Goal: Obtain resource: Download file/media

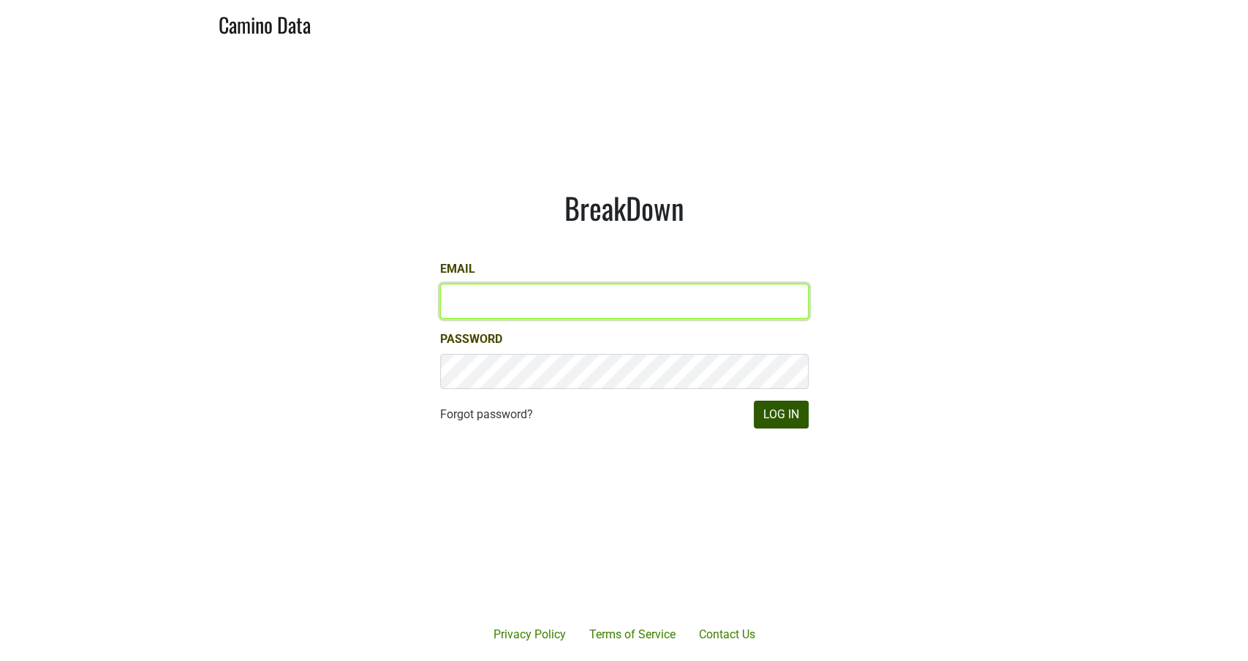
type input "[PERSON_NAME][EMAIL_ADDRESS][DOMAIN_NAME]"
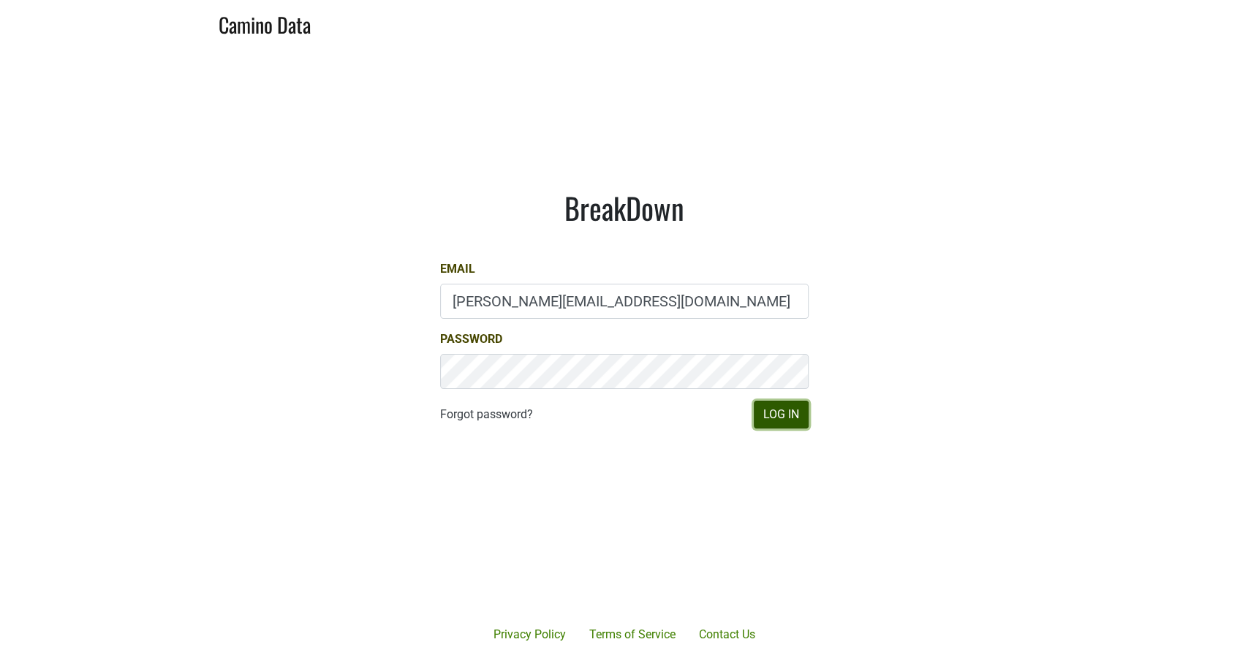
click at [775, 412] on button "Log In" at bounding box center [781, 415] width 55 height 28
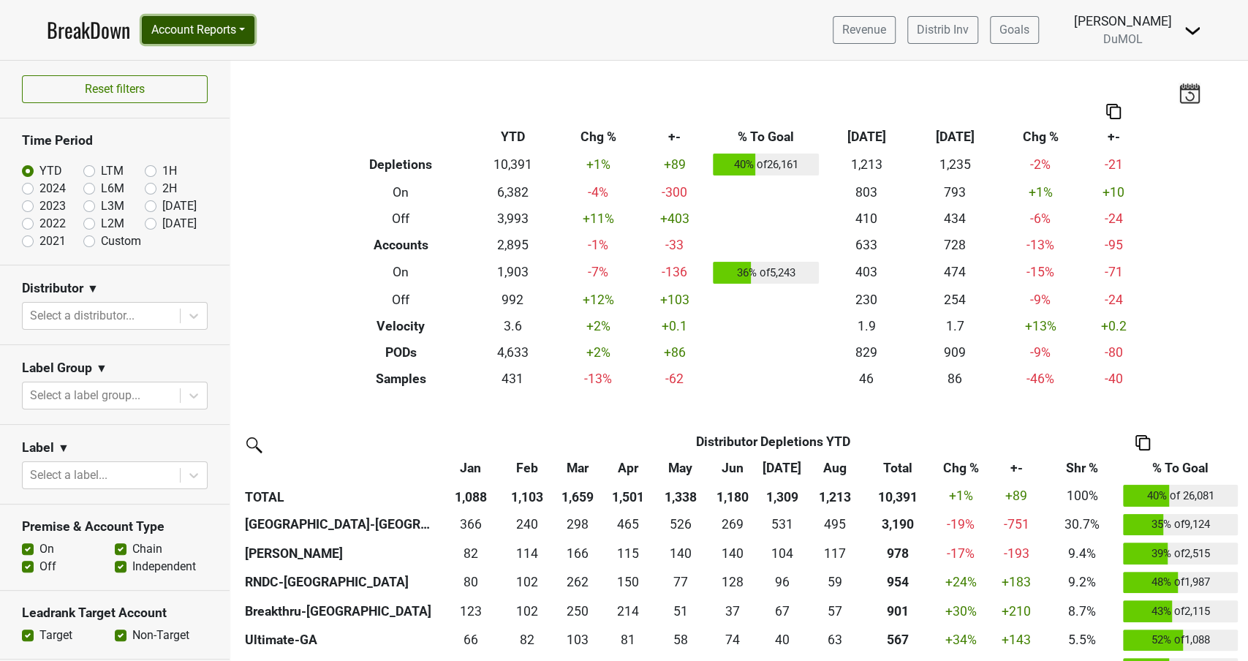
click at [228, 36] on button "Account Reports" at bounding box center [198, 30] width 113 height 28
click at [764, 24] on nav "BreakDown Account Reports SuperRanker Map Award Progress Chain Compliance CRM N…" at bounding box center [623, 30] width 1177 height 60
click at [966, 29] on link "Distrib Inv" at bounding box center [942, 30] width 71 height 28
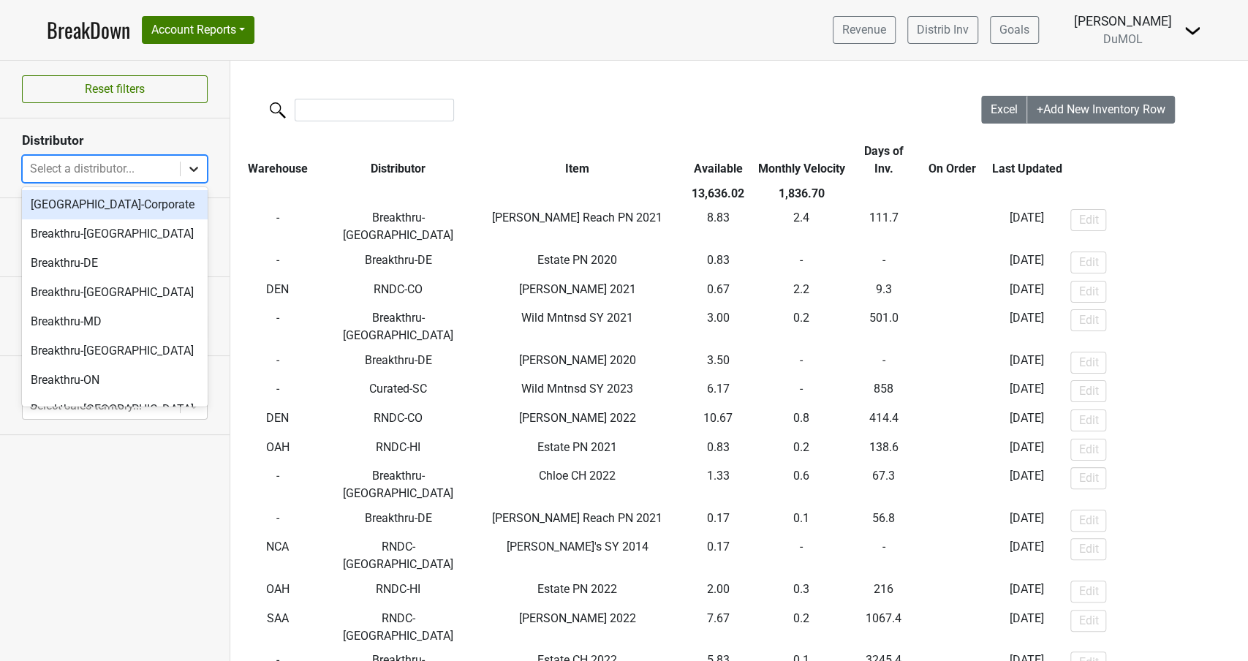
click at [198, 165] on icon at bounding box center [193, 169] width 15 height 15
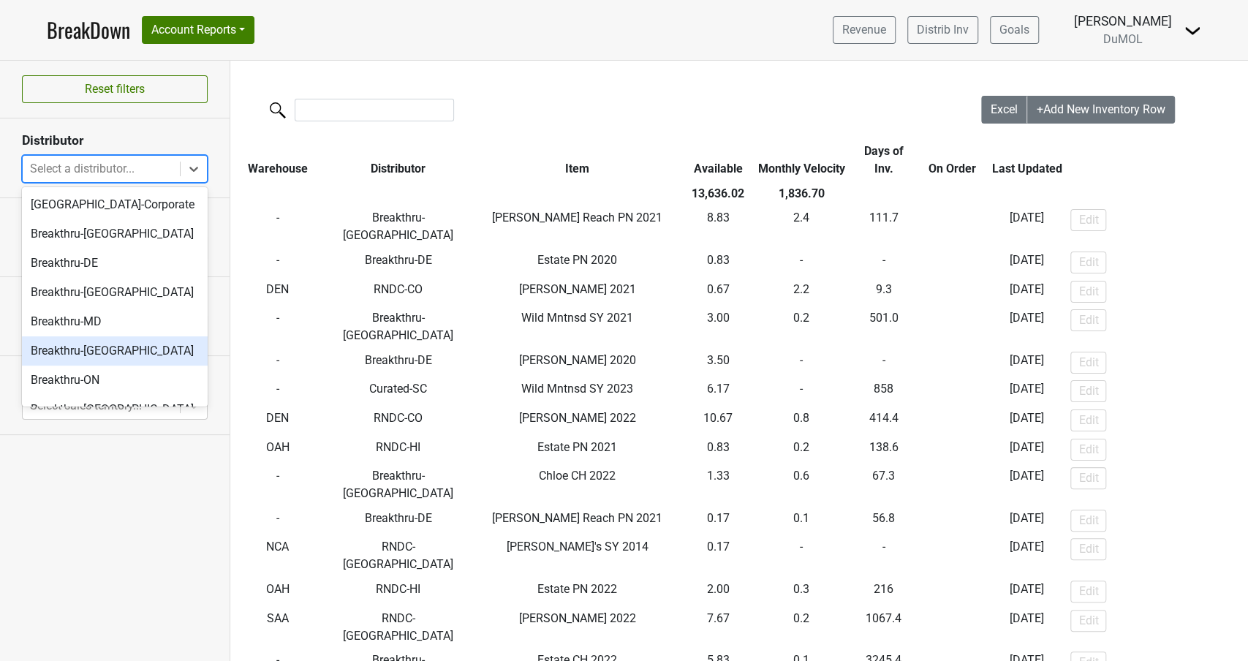
click at [91, 352] on div "Breakthru-NV" at bounding box center [115, 350] width 186 height 29
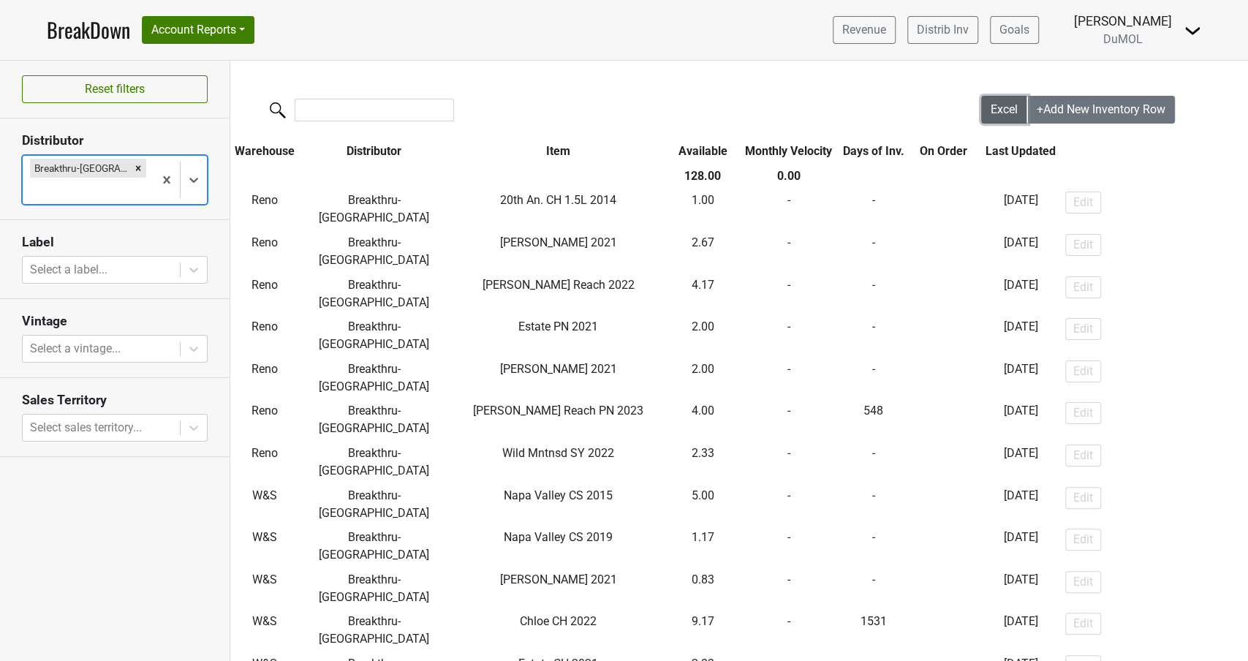
click at [986, 115] on button "Excel" at bounding box center [1004, 110] width 47 height 28
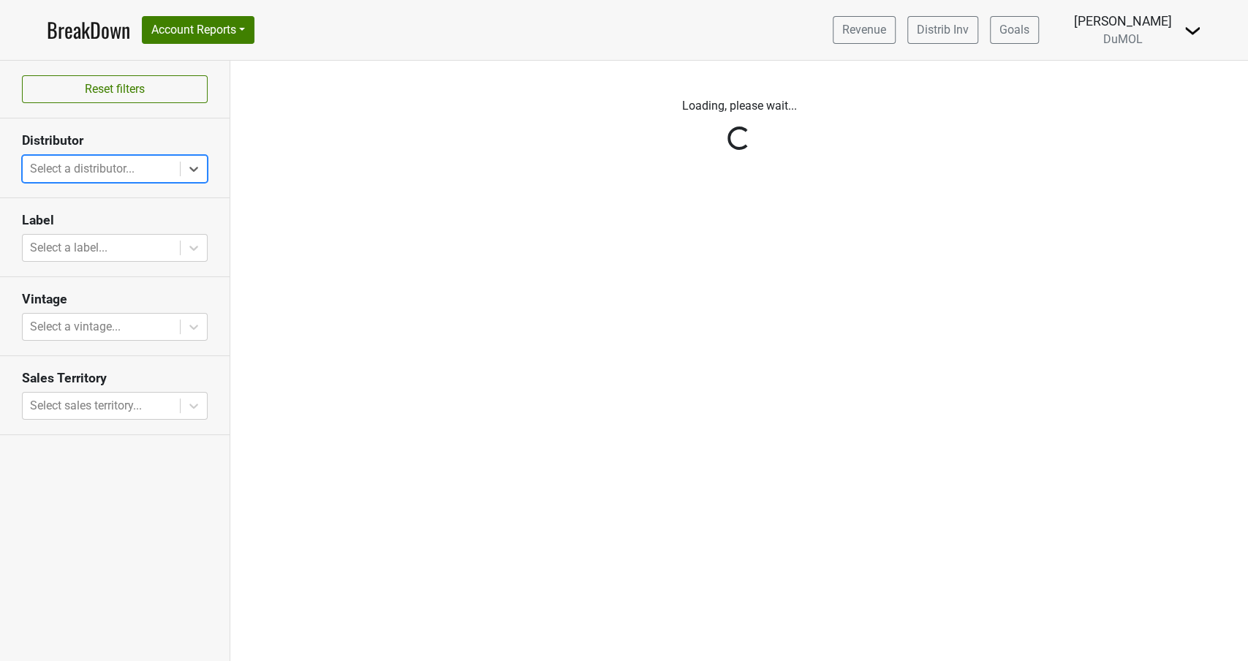
click at [178, 169] on div "Select a distributor..." at bounding box center [101, 169] width 157 height 26
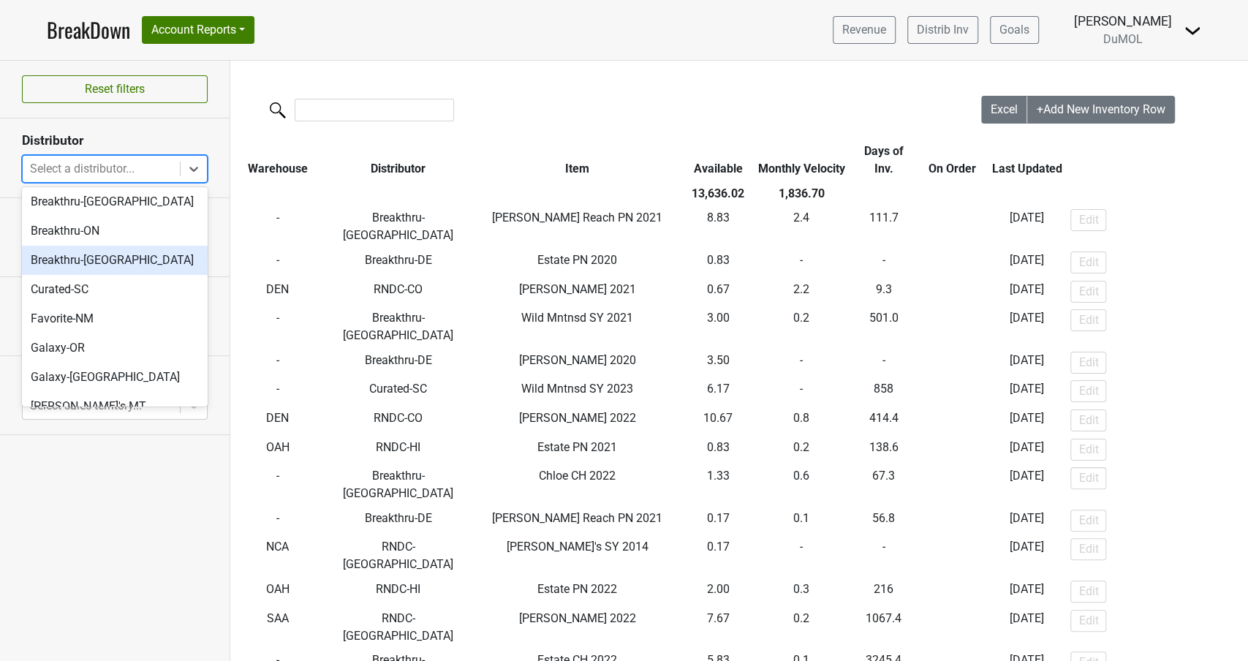
scroll to position [153, 0]
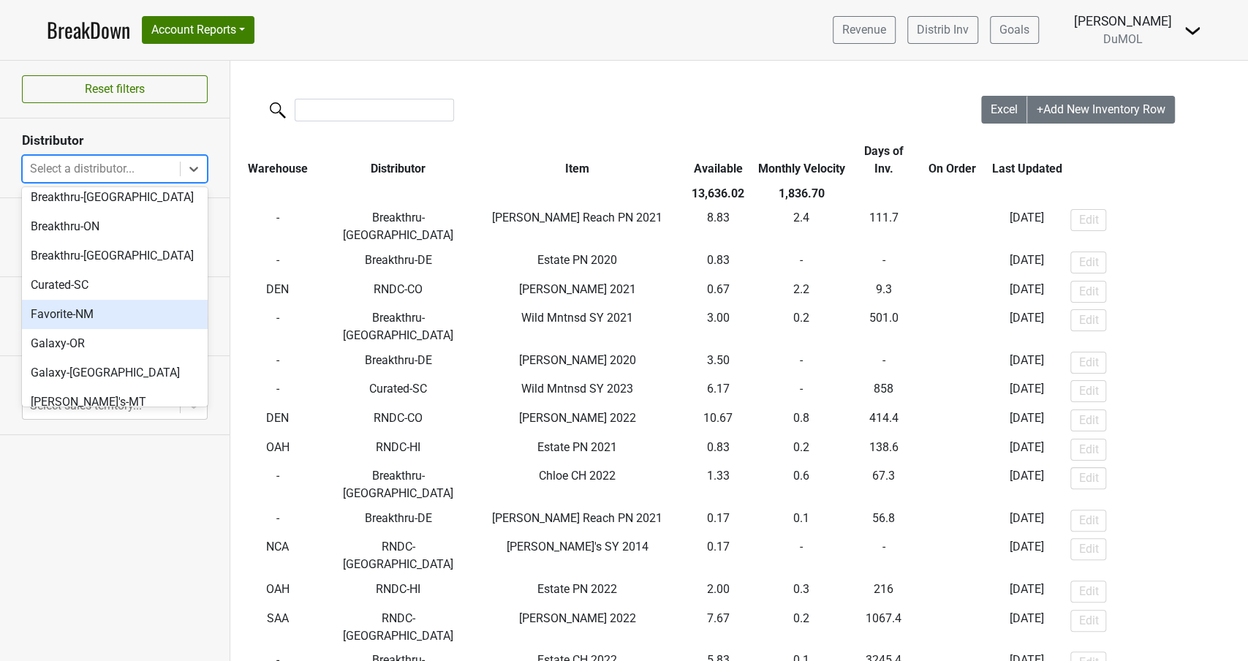
click at [88, 319] on div "Favorite-NM" at bounding box center [115, 314] width 186 height 29
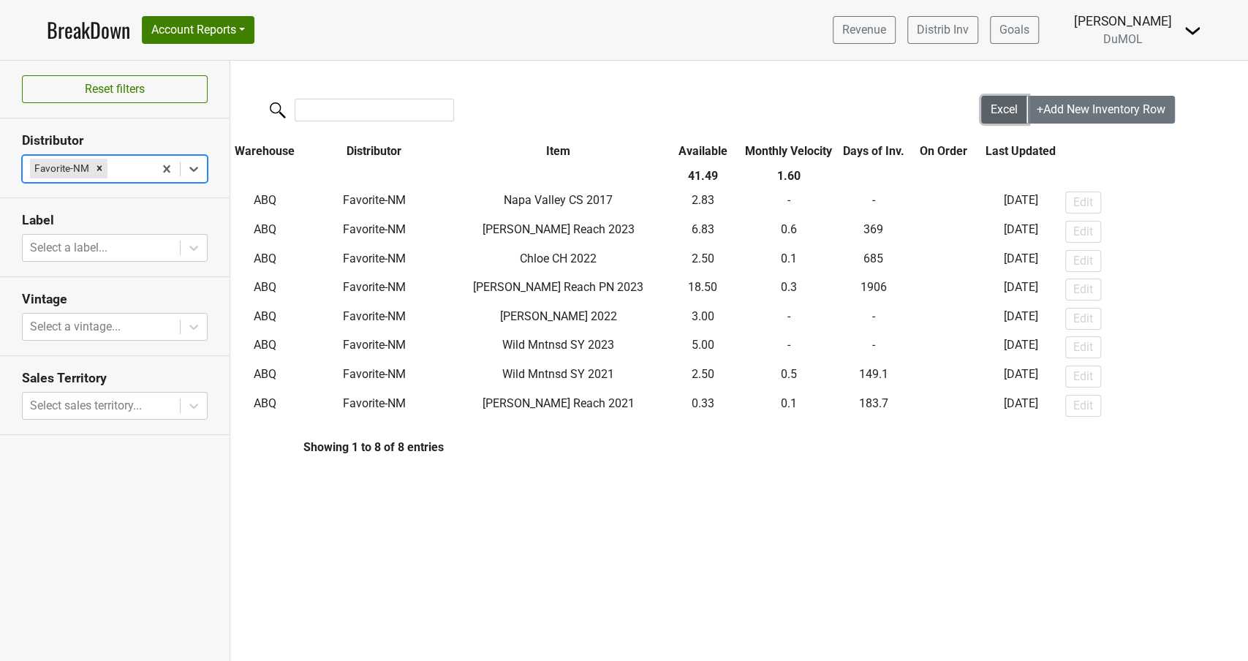
click at [998, 105] on span "Excel" at bounding box center [1003, 109] width 27 height 14
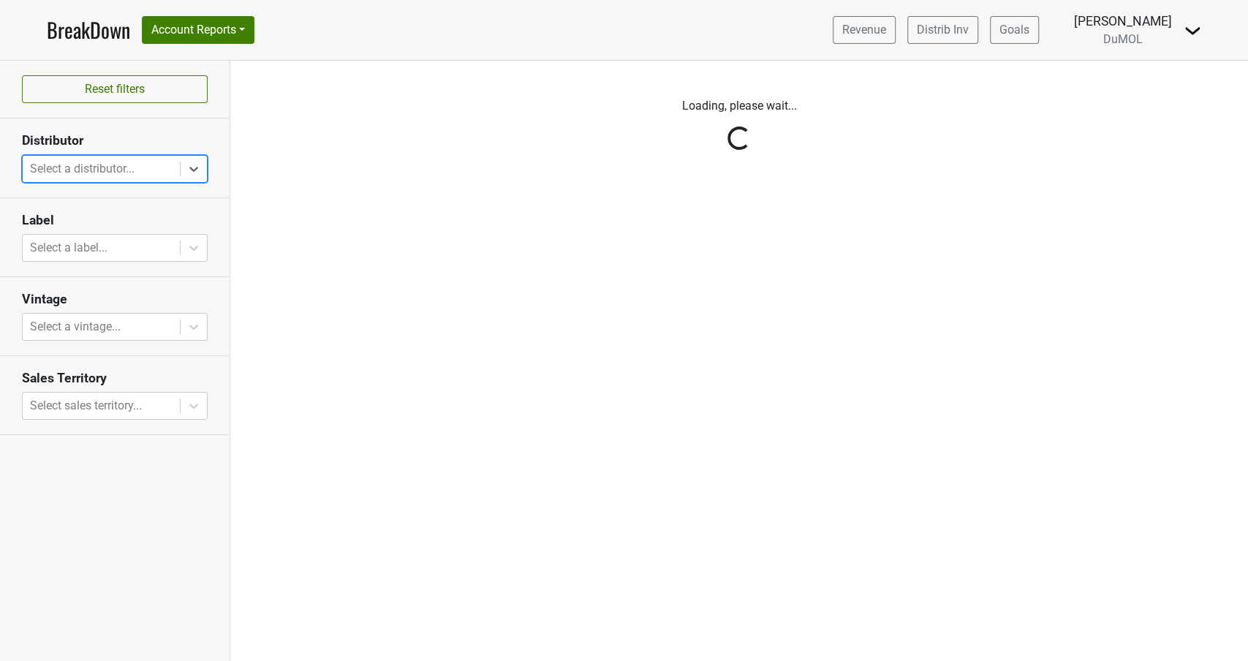
click at [189, 166] on icon at bounding box center [193, 169] width 15 height 15
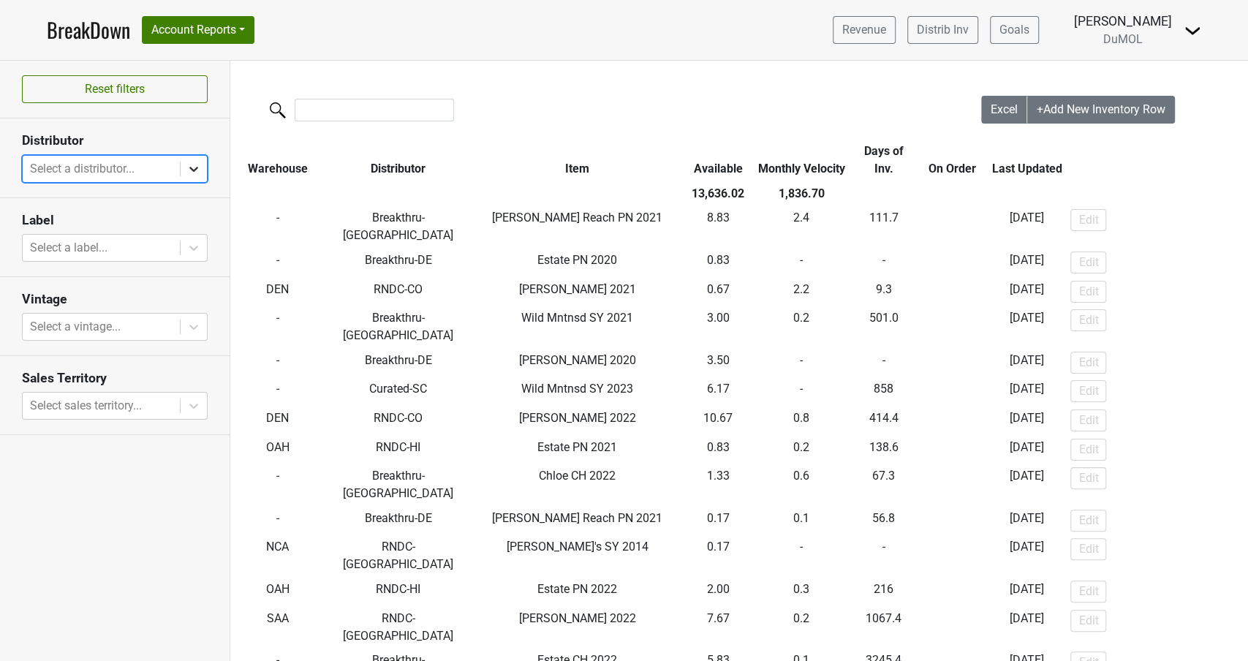
click at [189, 167] on icon at bounding box center [193, 169] width 15 height 15
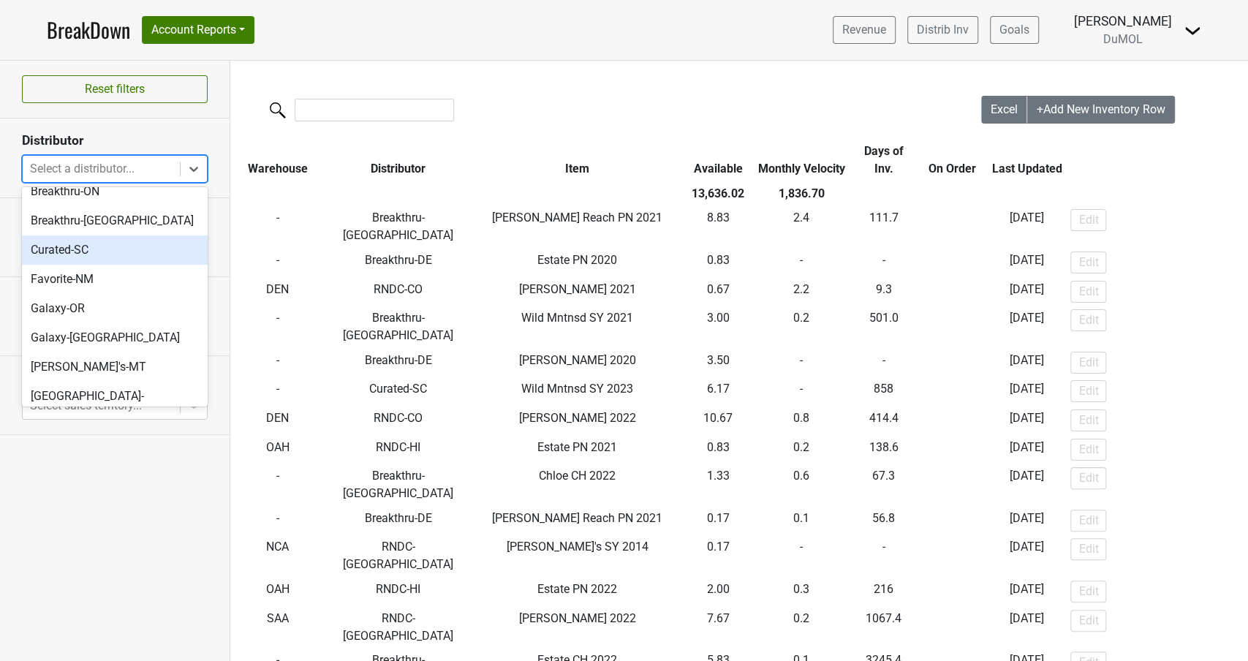
scroll to position [196, 0]
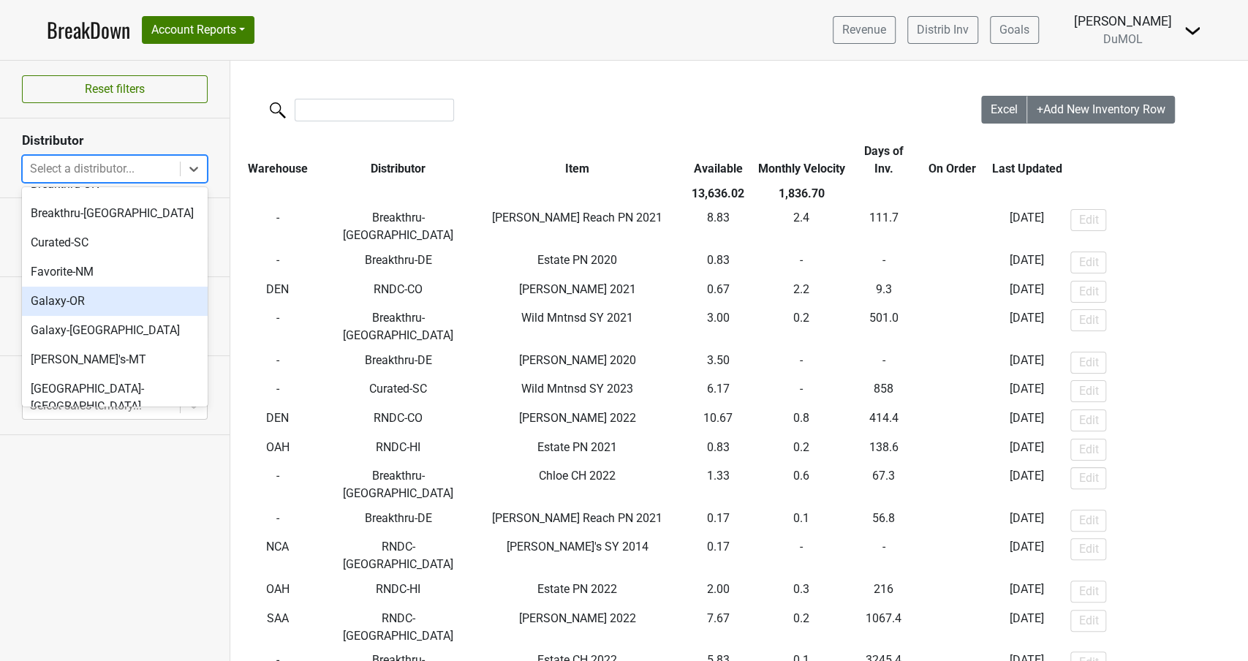
click at [93, 294] on div "Galaxy-OR" at bounding box center [115, 301] width 186 height 29
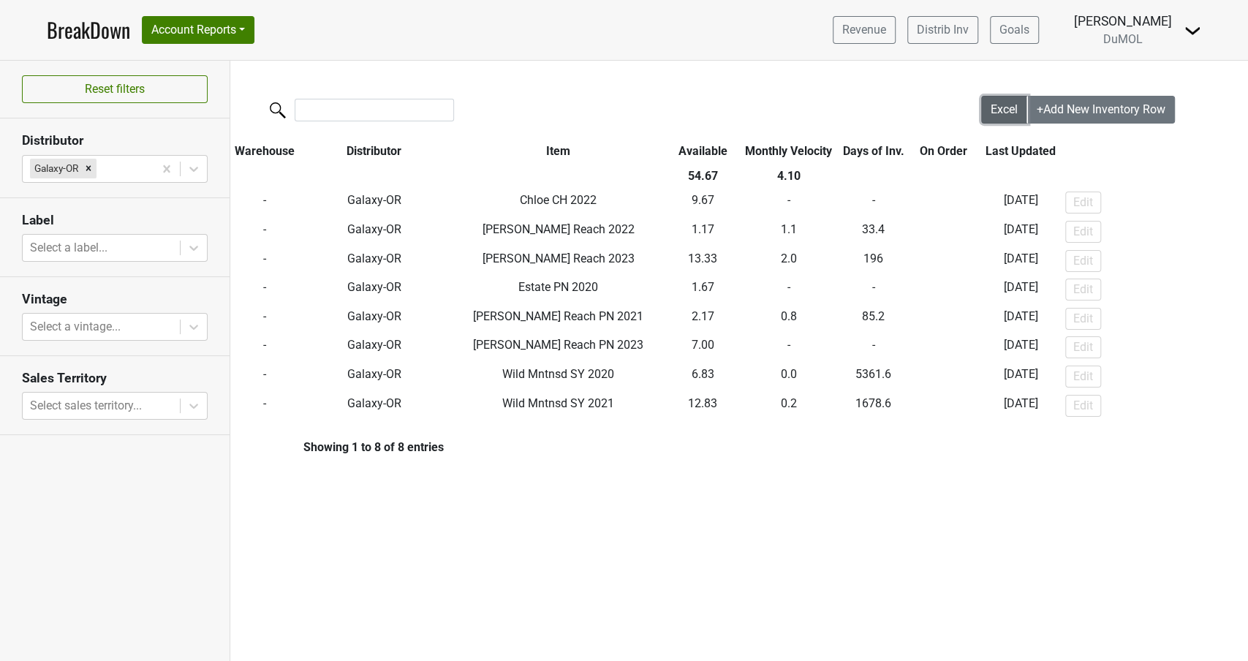
click at [995, 112] on span "Excel" at bounding box center [1003, 109] width 27 height 14
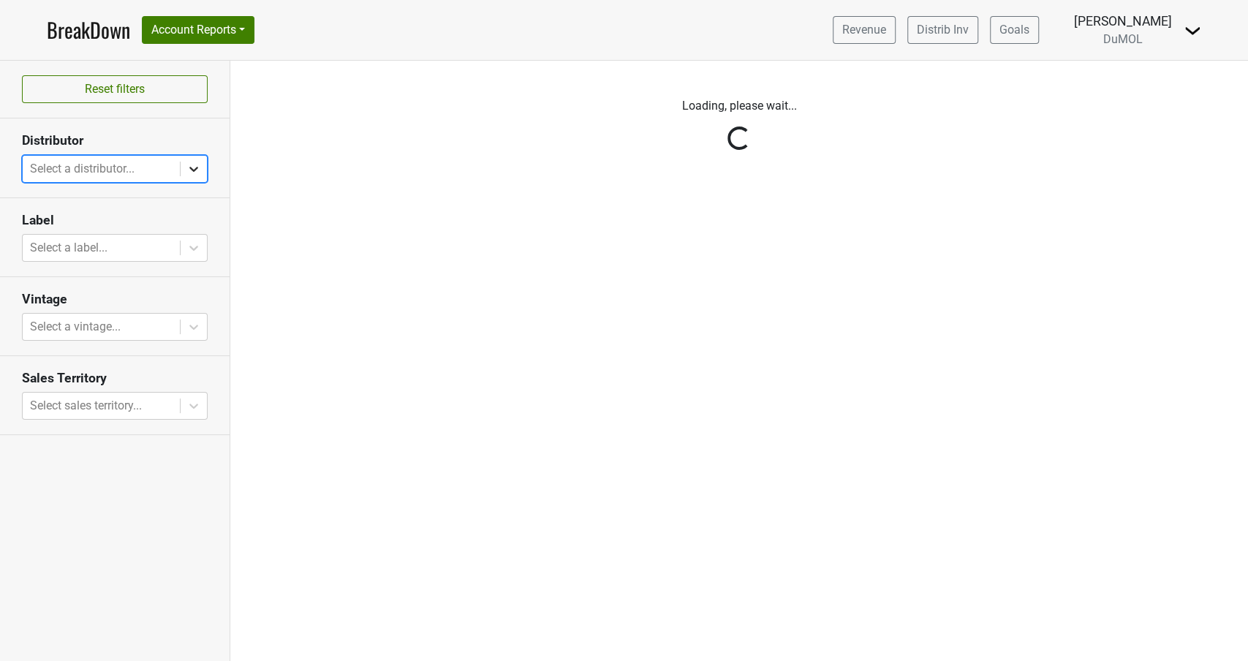
click at [192, 166] on div "Reset filters Distributor option , selected. Select is focused ,type to refine …" at bounding box center [115, 361] width 230 height 600
click at [192, 166] on icon at bounding box center [193, 169] width 15 height 15
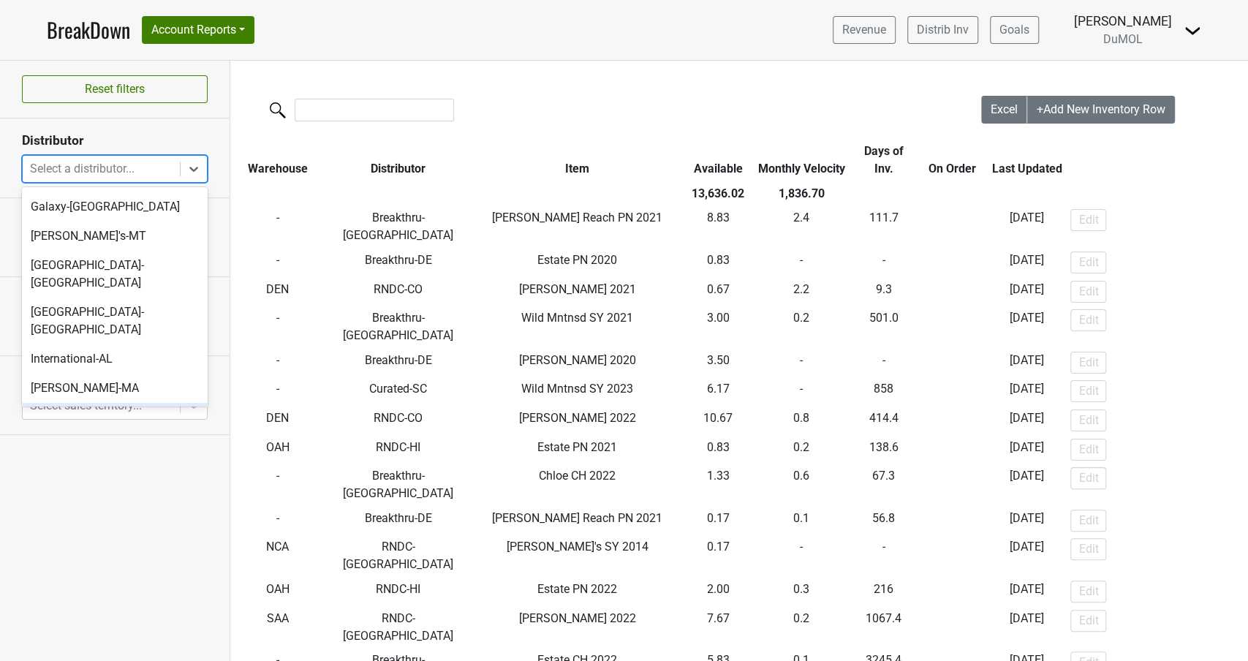
scroll to position [319, 0]
click at [51, 205] on div "Galaxy-WA" at bounding box center [115, 207] width 186 height 29
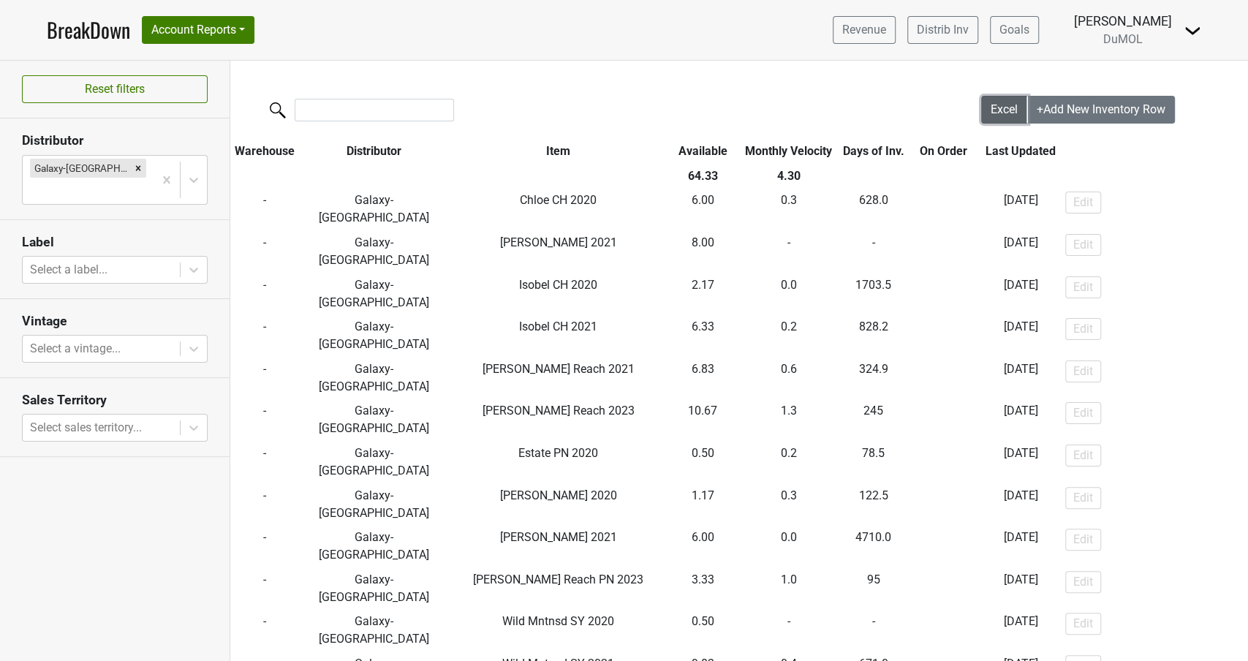
click at [995, 111] on span "Excel" at bounding box center [1003, 109] width 27 height 14
click at [994, 106] on span "Excel" at bounding box center [1003, 109] width 27 height 14
drag, startPoint x: 93, startPoint y: 165, endPoint x: 117, endPoint y: 167, distance: 24.2
click at [136, 165] on icon "Remove Galaxy-WA" at bounding box center [138, 167] width 5 height 5
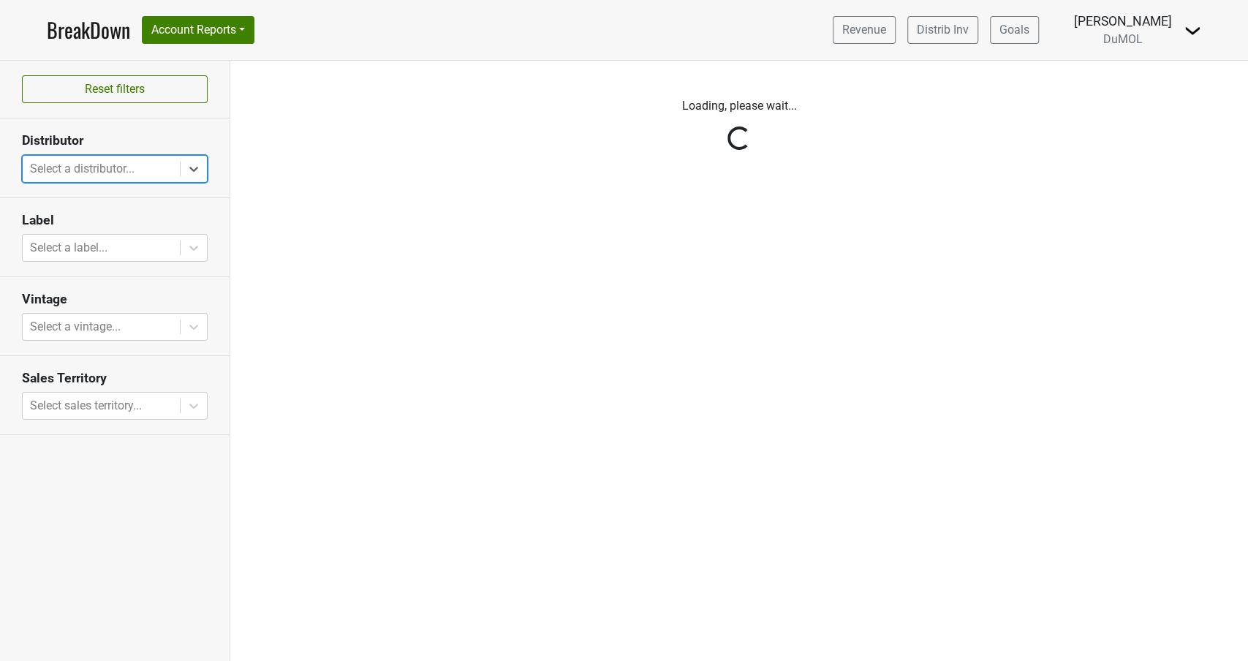
click at [187, 165] on div "Reset filters Distributor Select is focused ,type to refine list, press Down to…" at bounding box center [115, 361] width 230 height 600
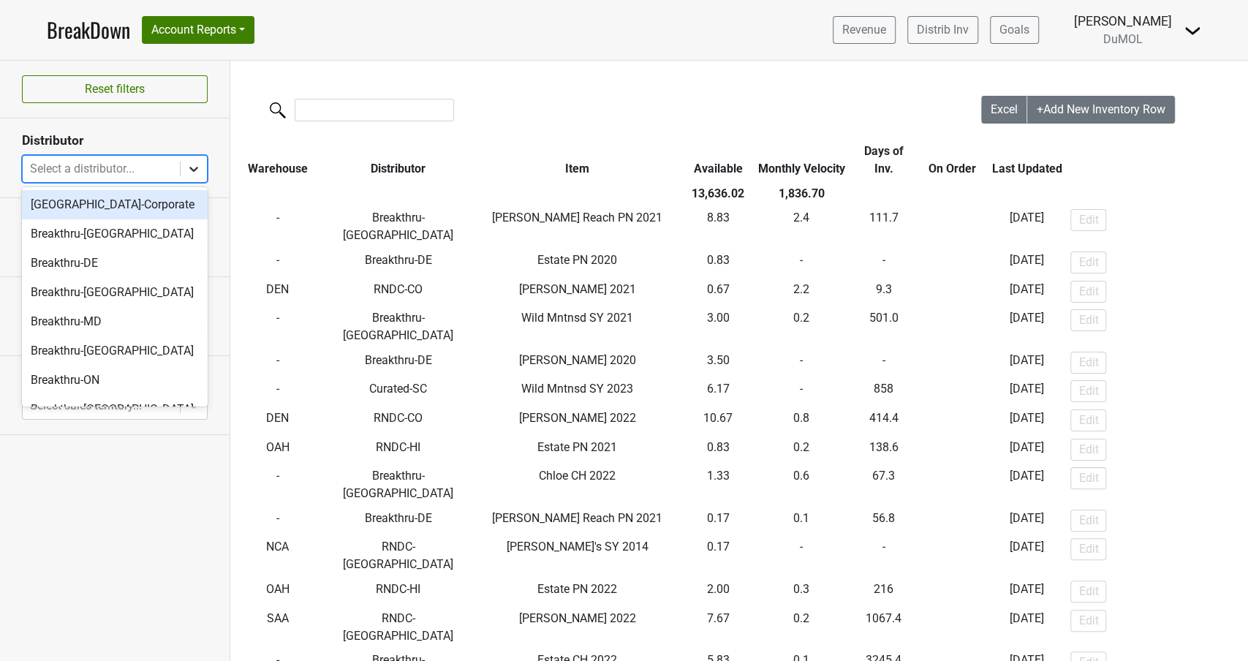
click at [196, 164] on icon at bounding box center [193, 169] width 15 height 15
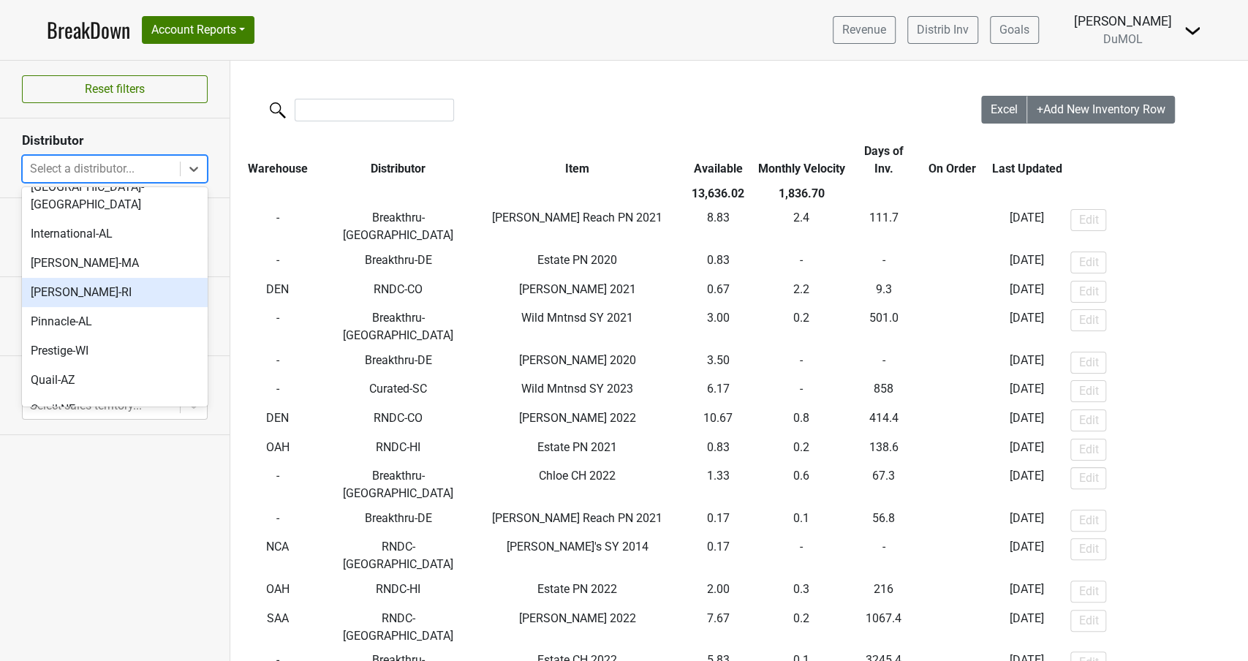
scroll to position [459, 0]
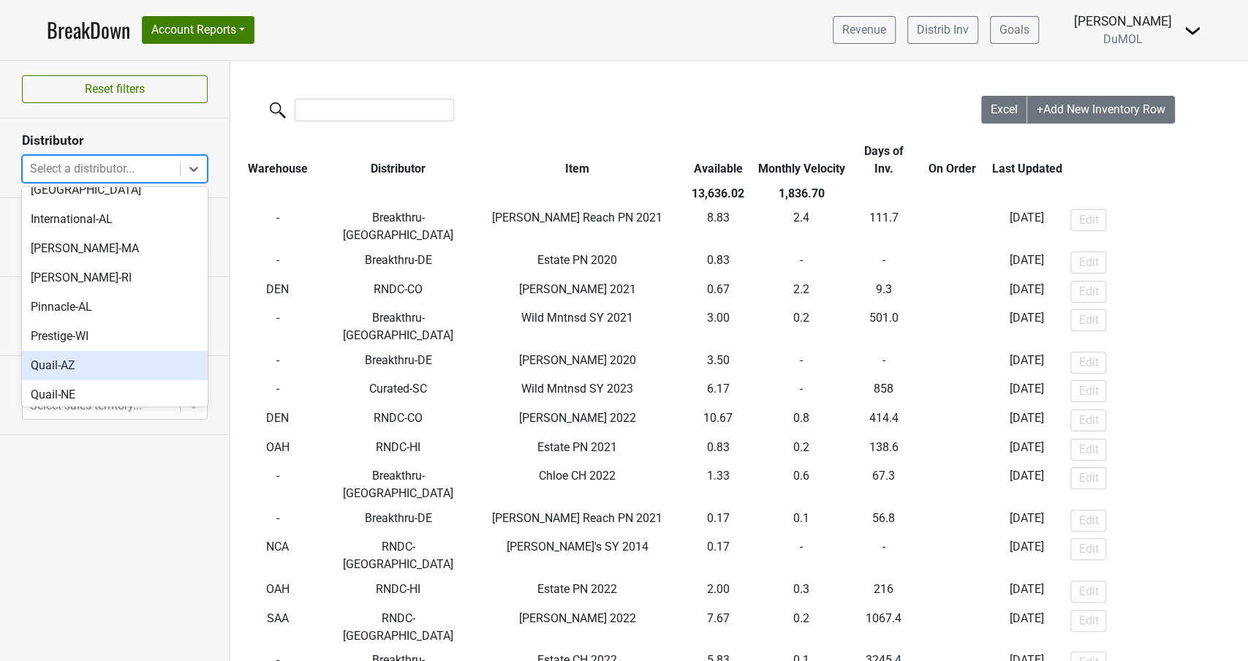
click at [72, 351] on div "Quail-AZ" at bounding box center [115, 365] width 186 height 29
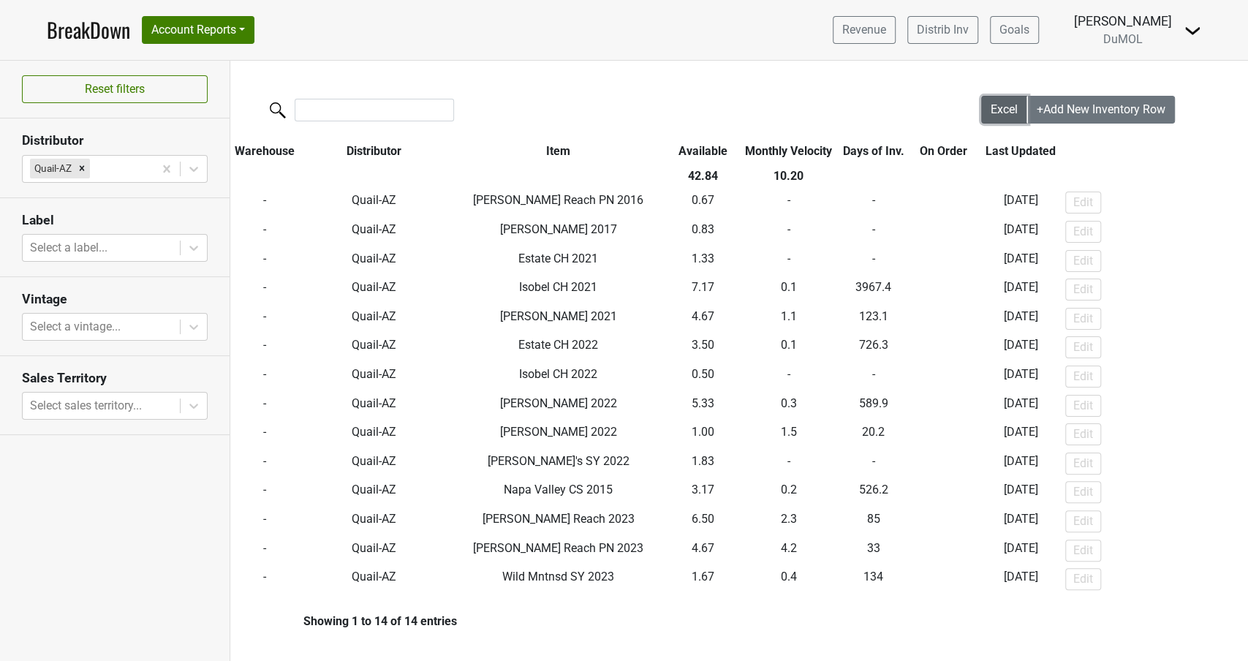
click at [1005, 112] on span "Excel" at bounding box center [1003, 109] width 27 height 14
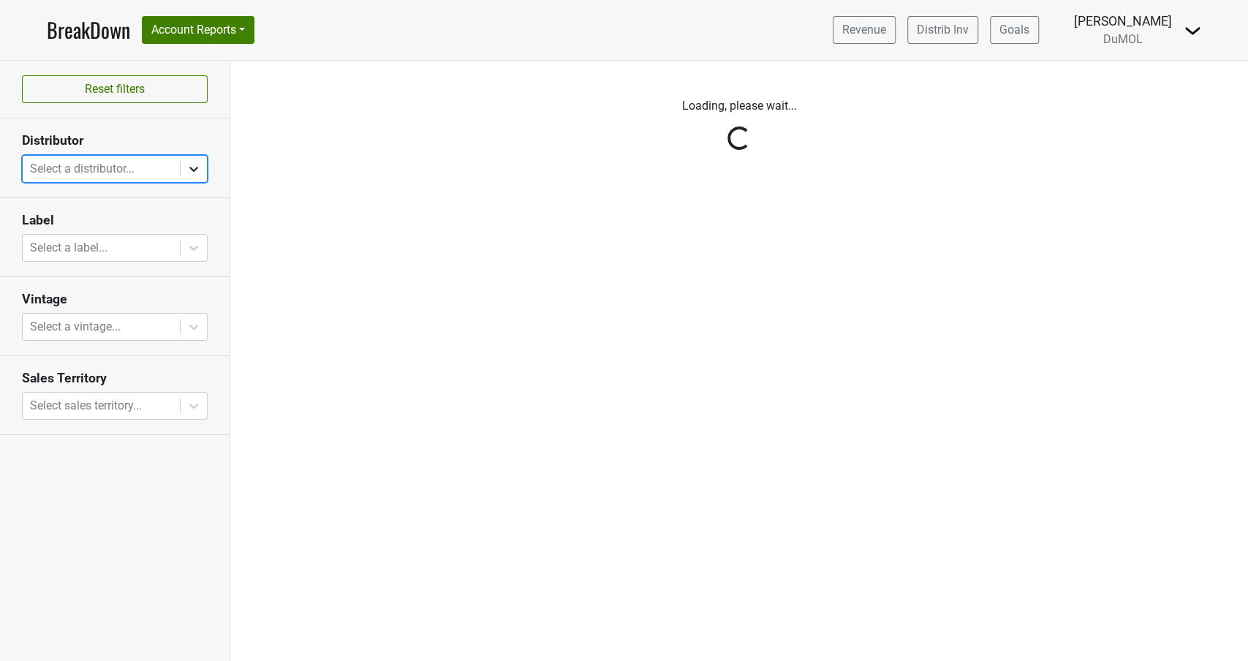
click at [193, 166] on icon at bounding box center [193, 169] width 15 height 15
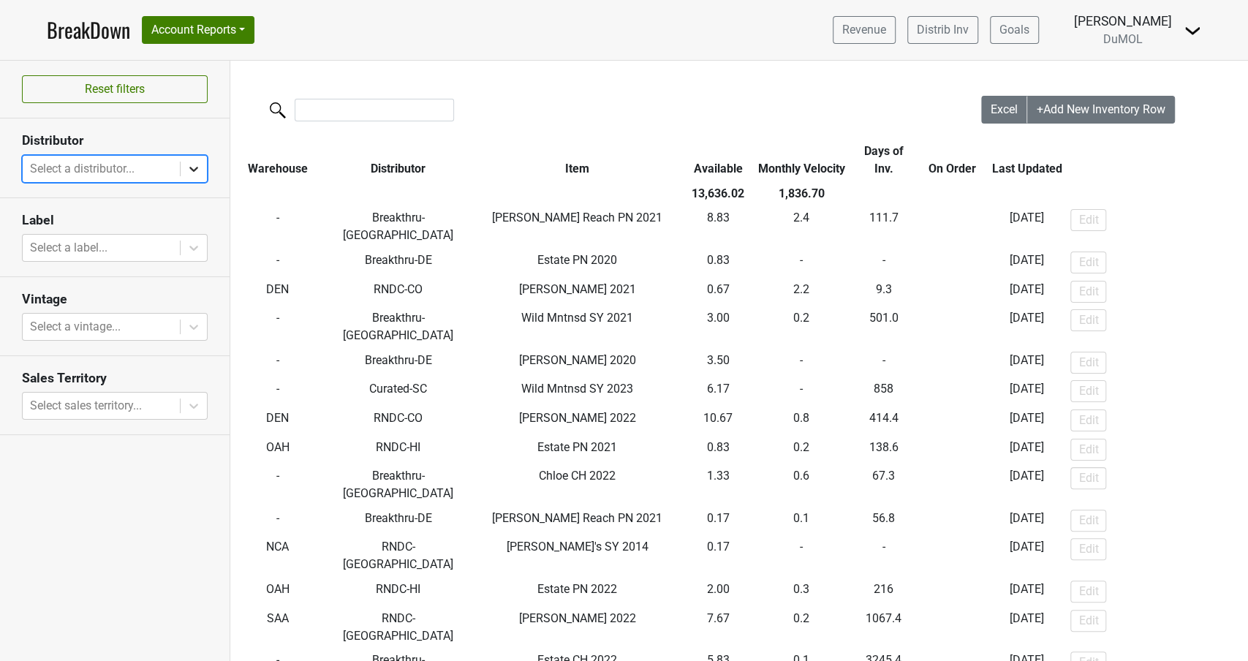
click at [193, 166] on icon at bounding box center [193, 169] width 15 height 15
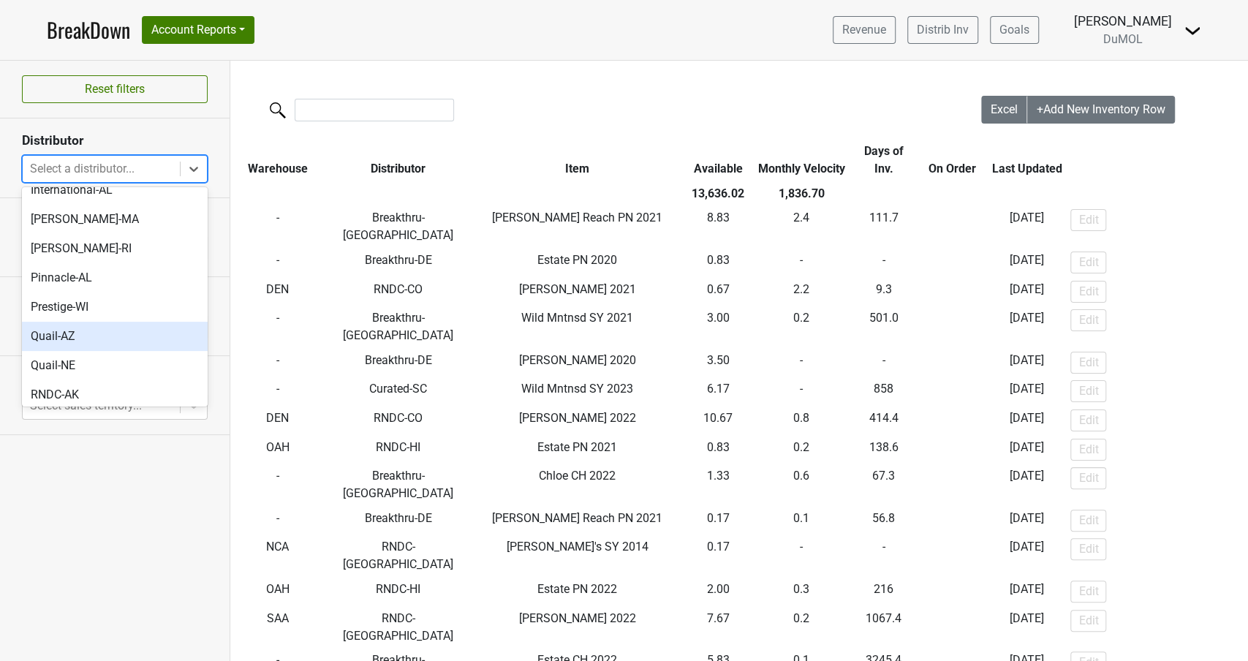
scroll to position [489, 0]
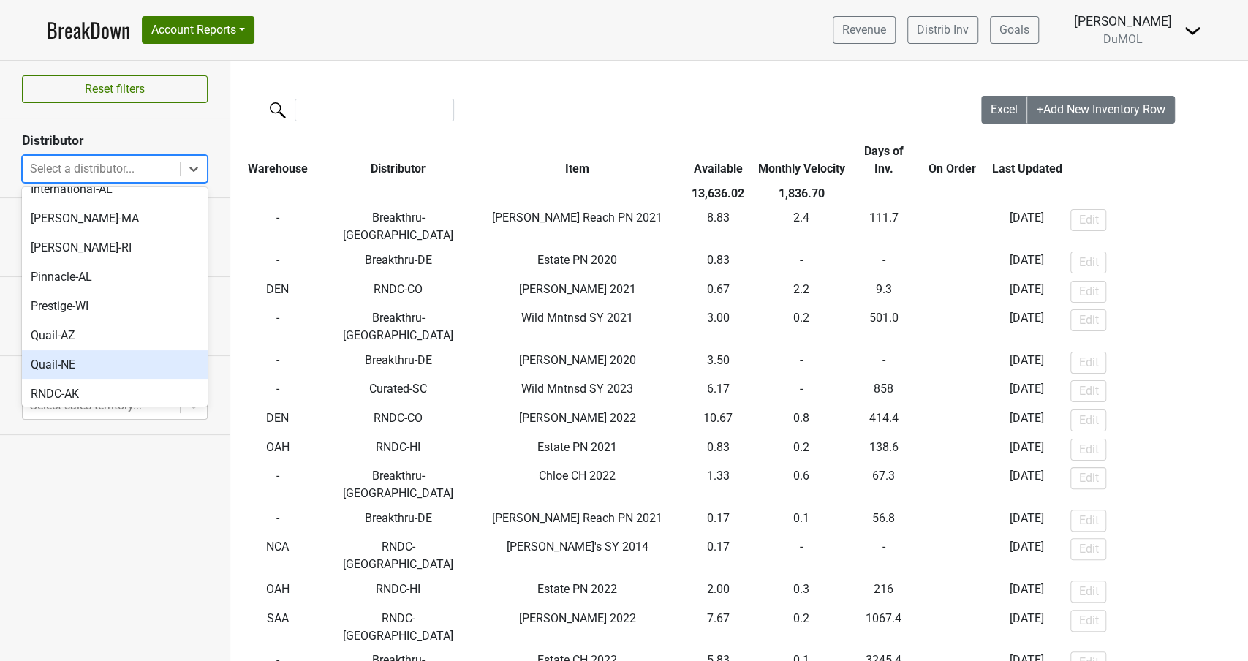
click at [67, 350] on div "Quail-NE" at bounding box center [115, 364] width 186 height 29
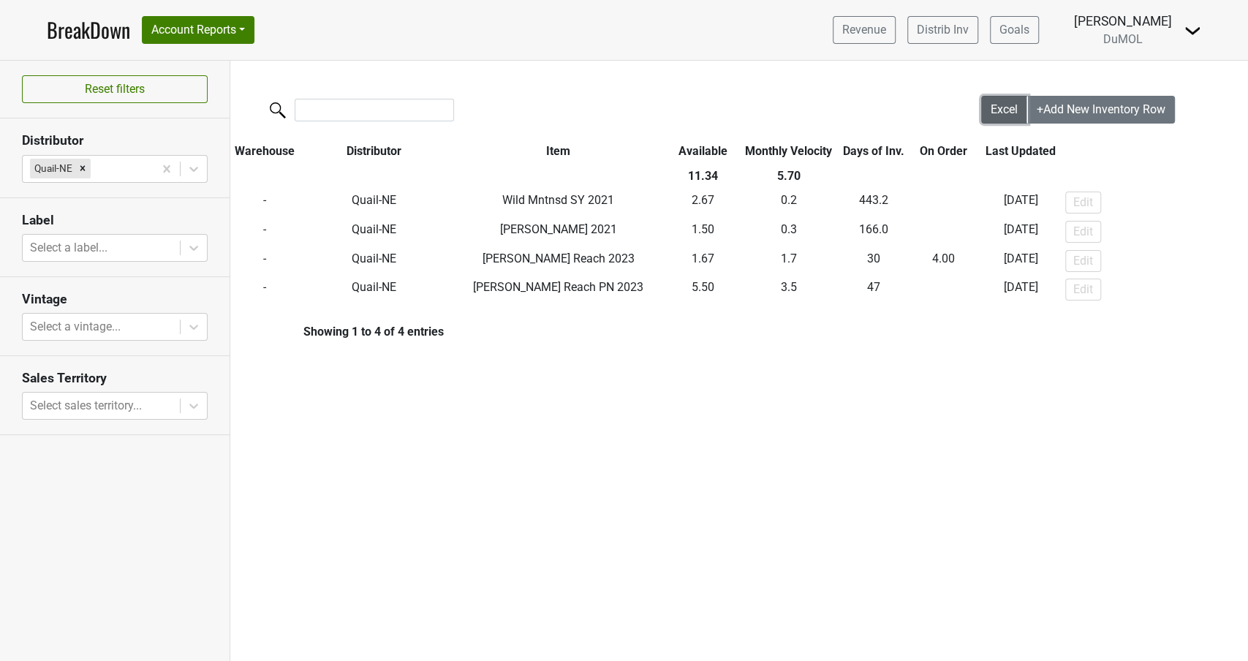
click at [998, 106] on span "Excel" at bounding box center [1003, 109] width 27 height 14
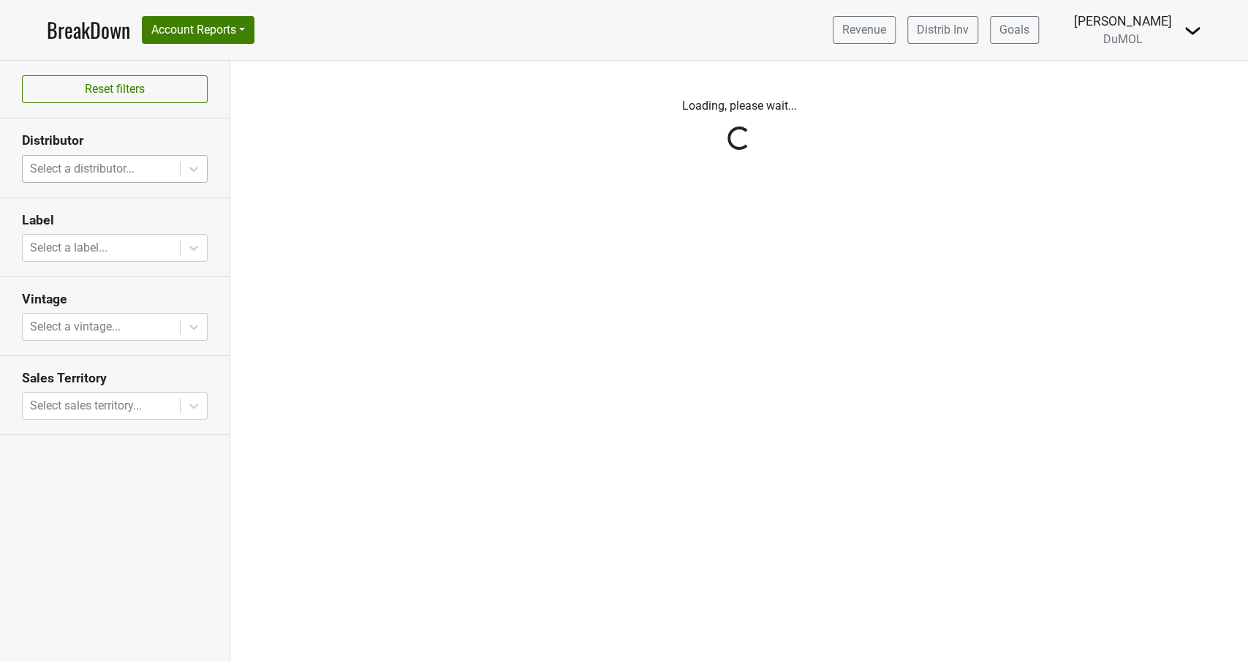
click at [169, 167] on div "Reset filters Distributor Select a distributor... Label Select a label... Vinta…" at bounding box center [115, 361] width 230 height 600
click at [189, 167] on icon at bounding box center [193, 169] width 15 height 15
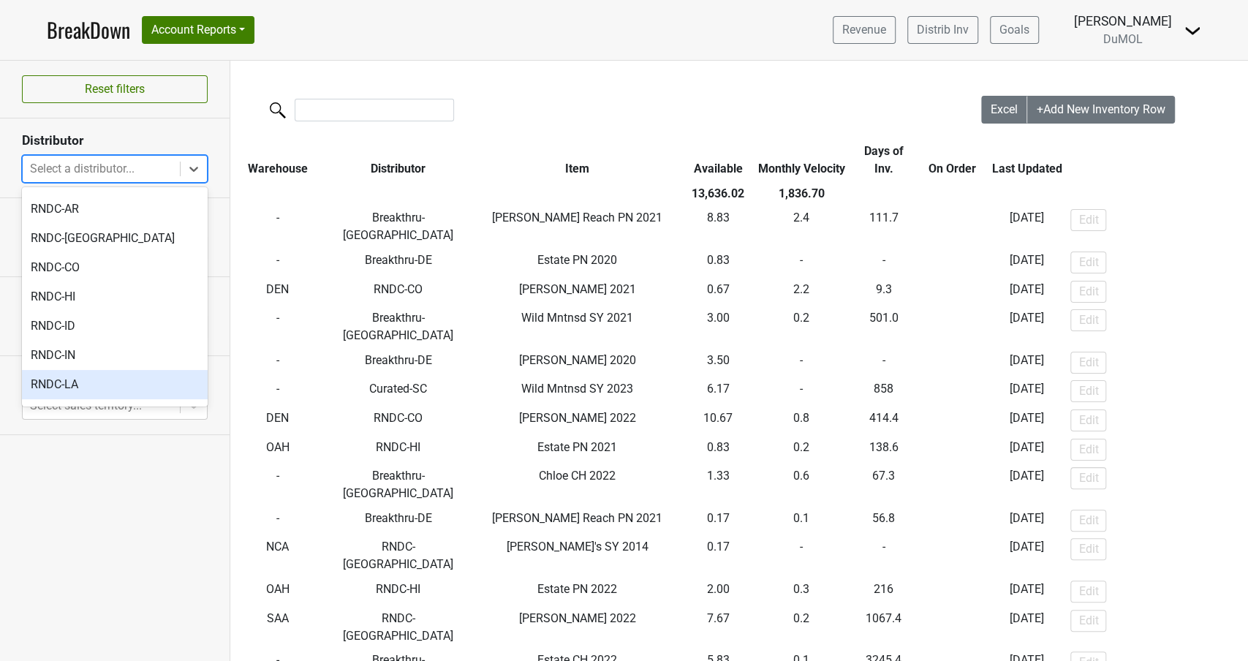
scroll to position [702, 0]
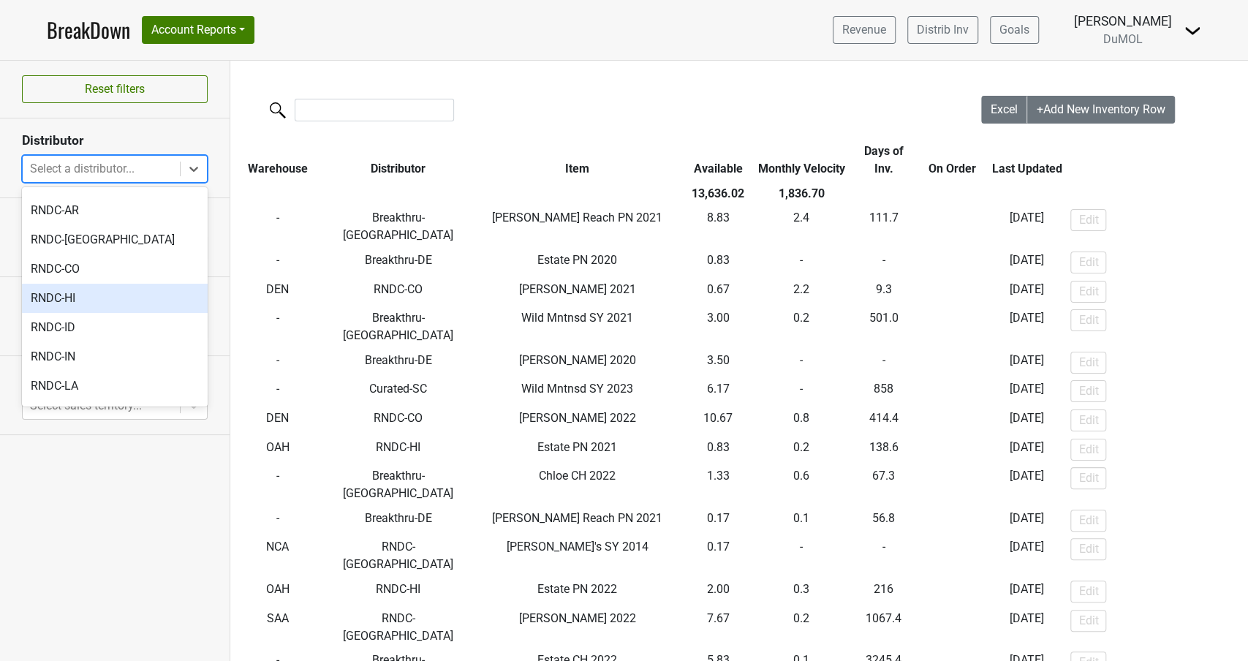
click at [68, 284] on div "RNDC-HI" at bounding box center [115, 298] width 186 height 29
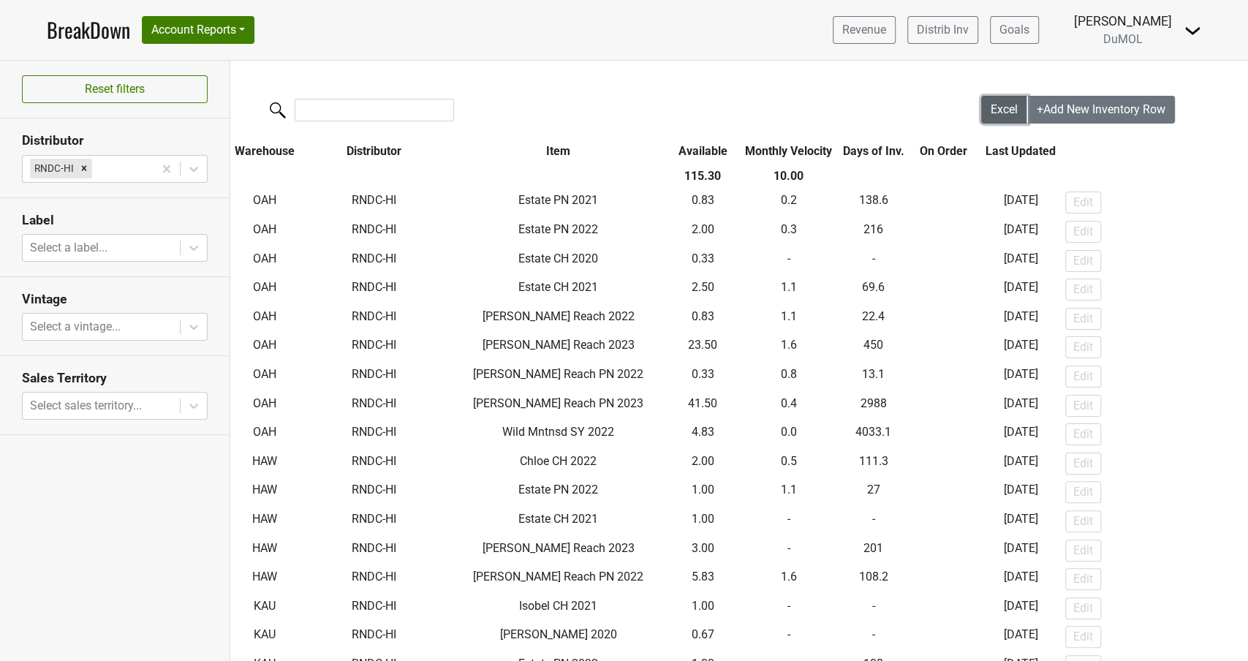
click at [992, 111] on span "Excel" at bounding box center [1003, 109] width 27 height 14
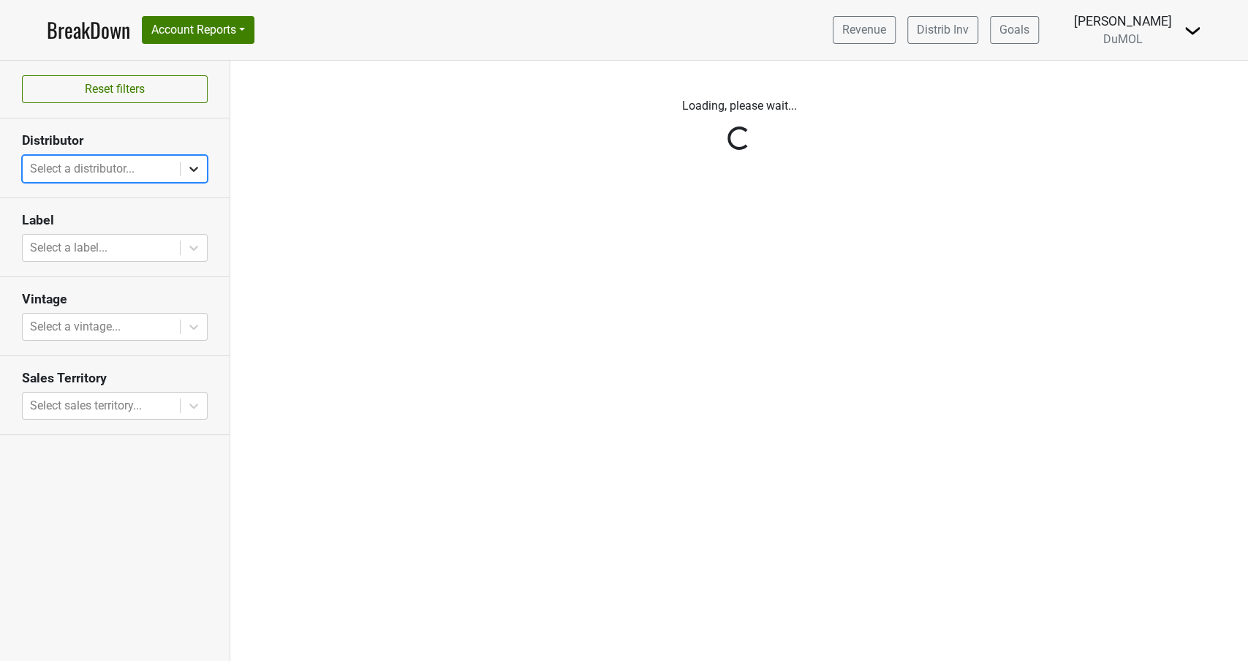
click at [199, 165] on icon at bounding box center [193, 169] width 15 height 15
click at [196, 165] on icon at bounding box center [193, 169] width 15 height 15
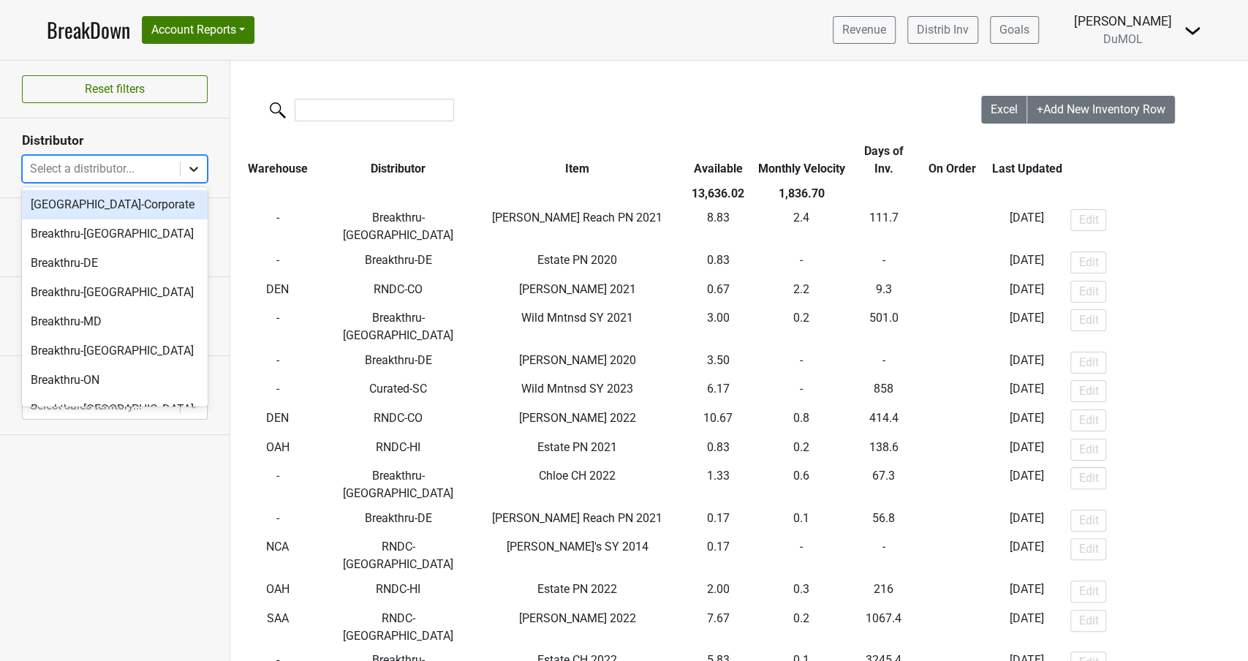
click at [189, 166] on icon at bounding box center [193, 169] width 15 height 15
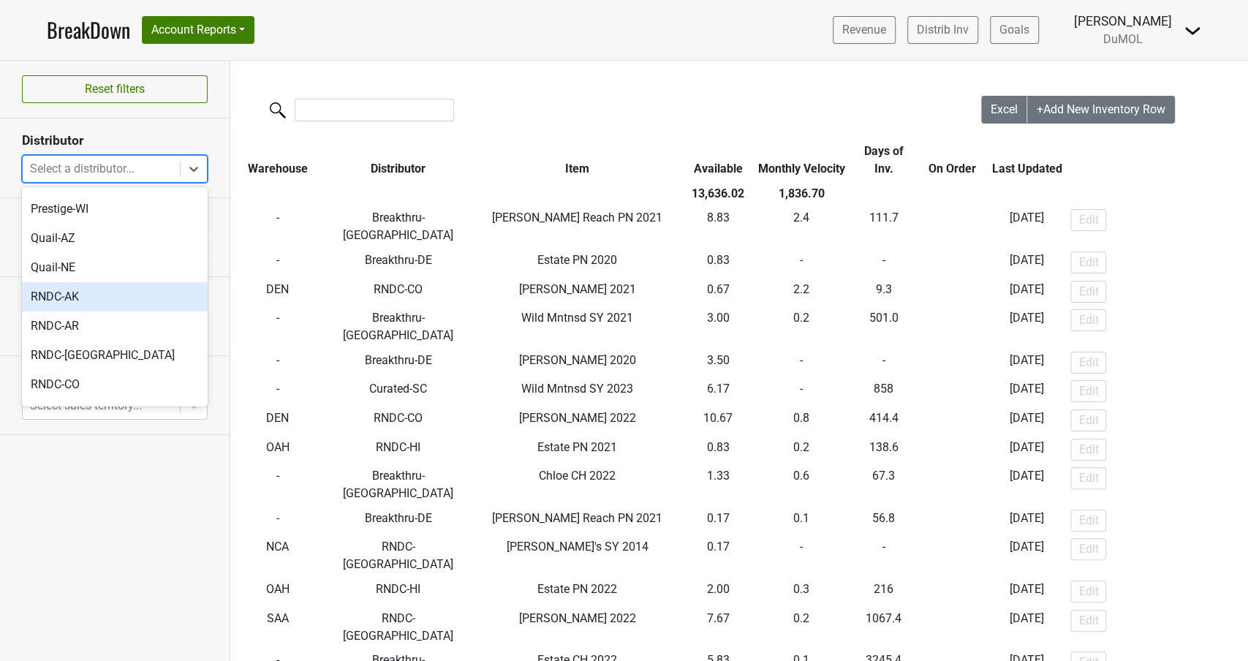
scroll to position [588, 0]
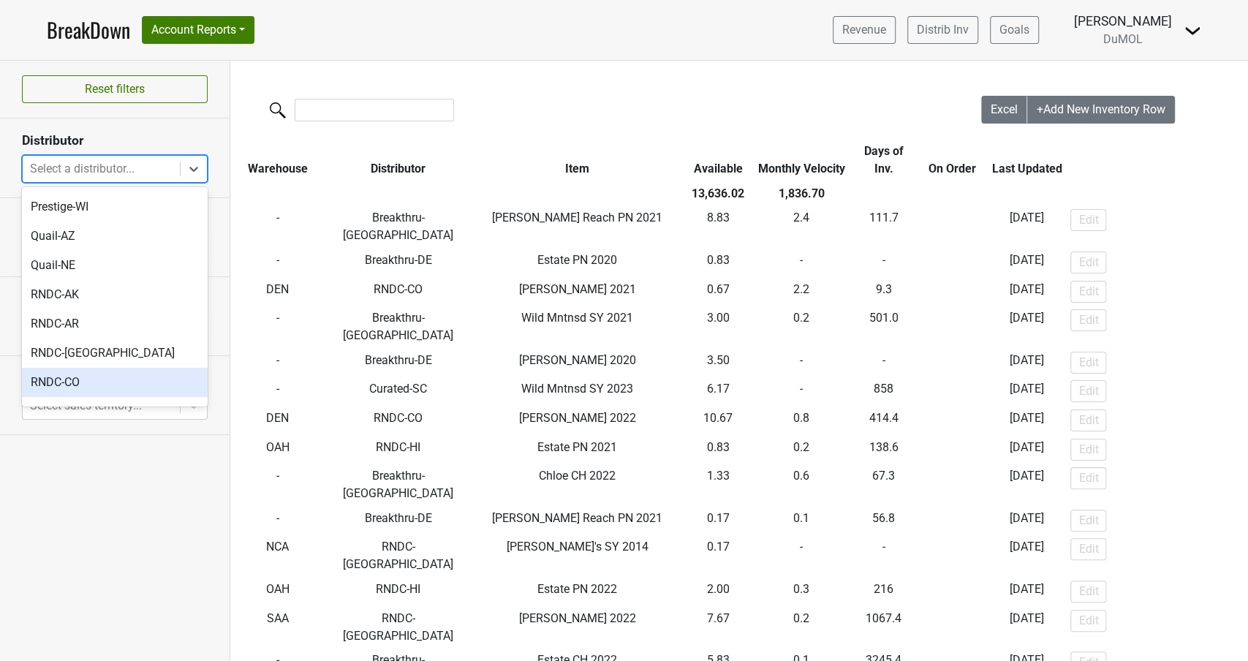
click at [73, 368] on div "RNDC-CO" at bounding box center [115, 382] width 186 height 29
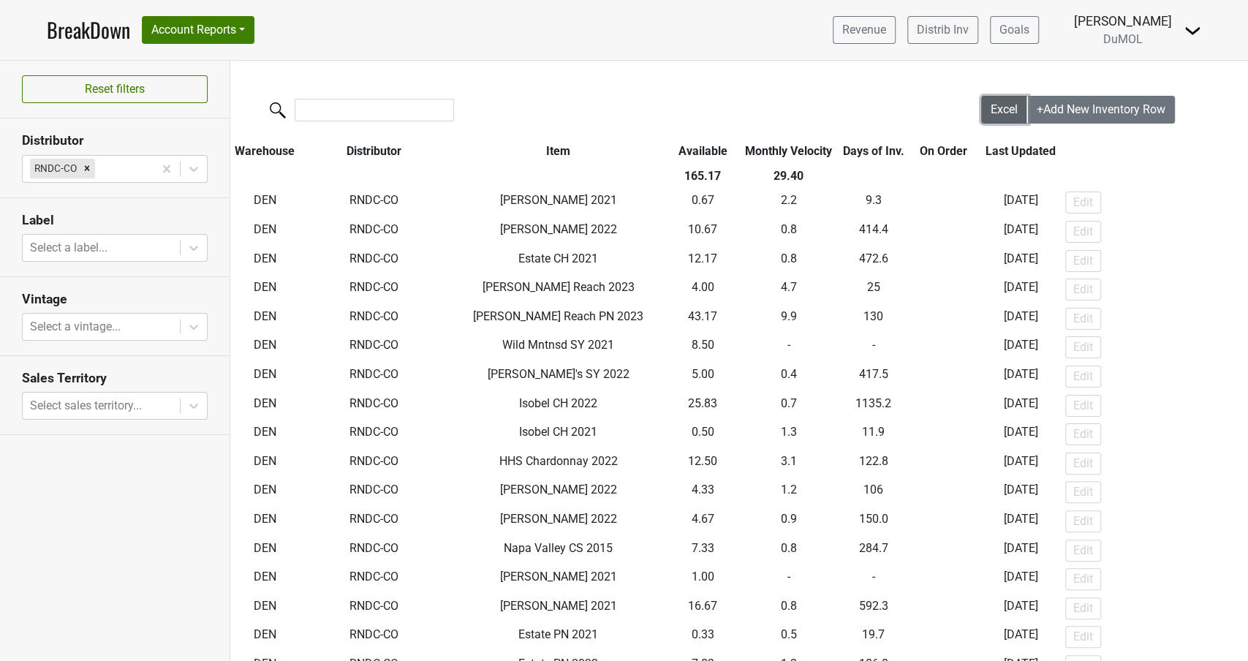
click at [993, 114] on span "Excel" at bounding box center [1003, 109] width 27 height 14
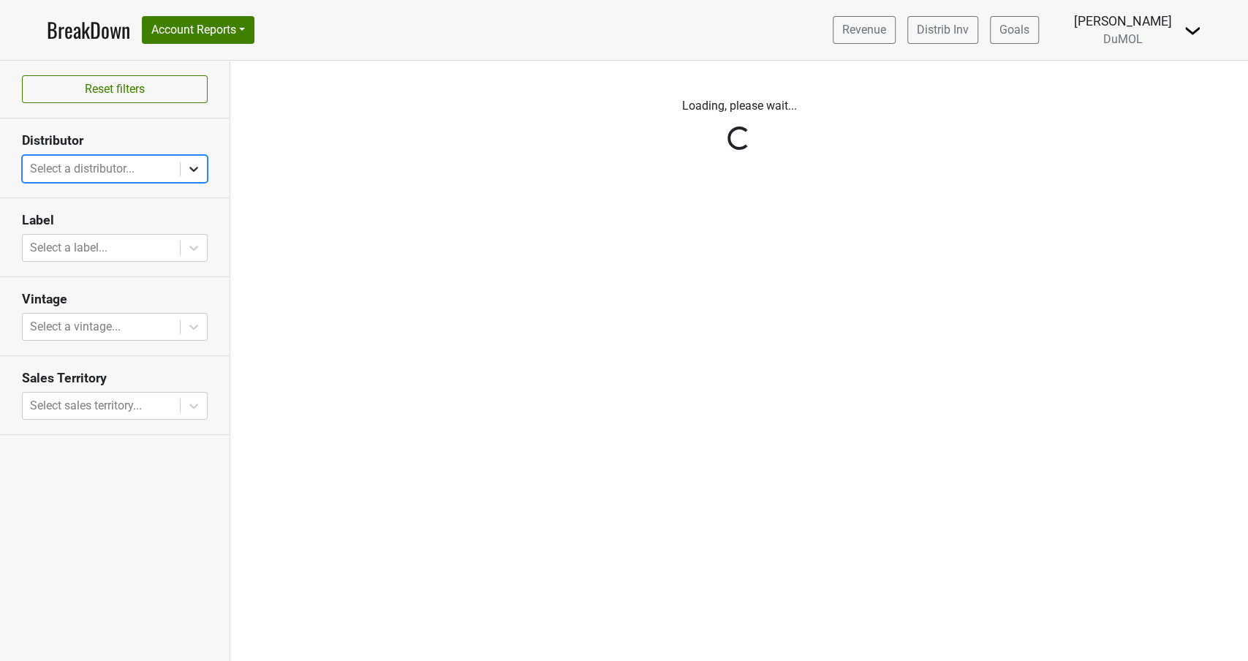
click at [187, 168] on icon at bounding box center [193, 169] width 15 height 15
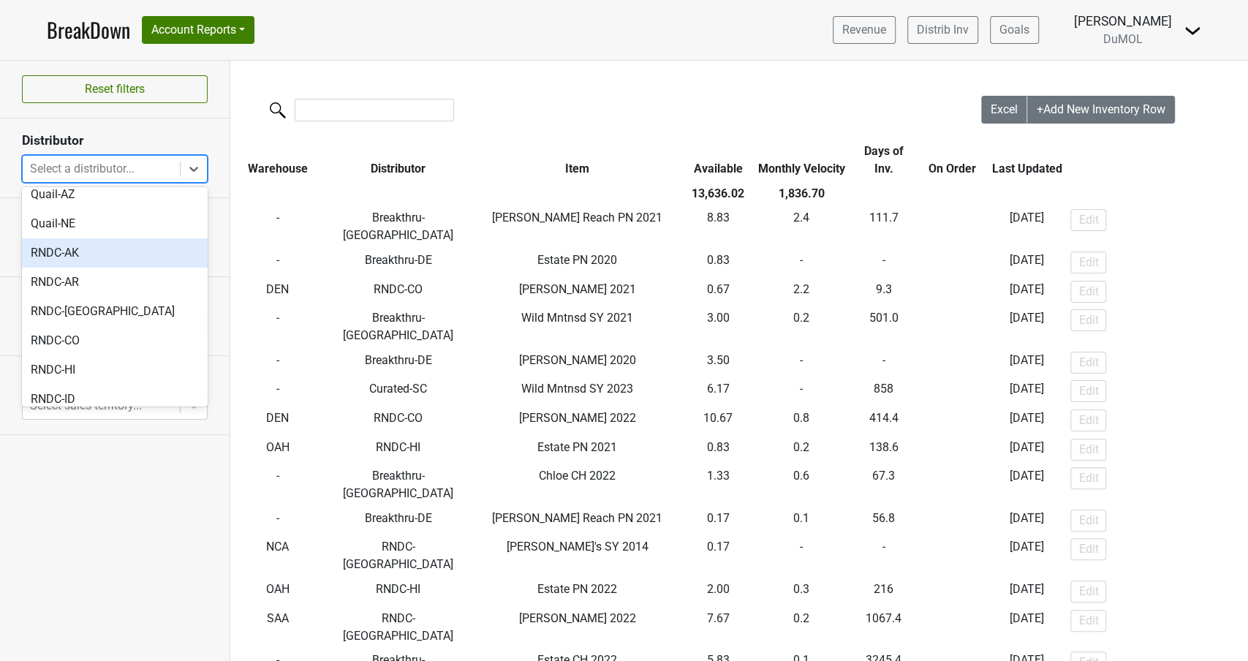
scroll to position [632, 0]
click at [102, 236] on div "RNDC-AK" at bounding box center [115, 250] width 186 height 29
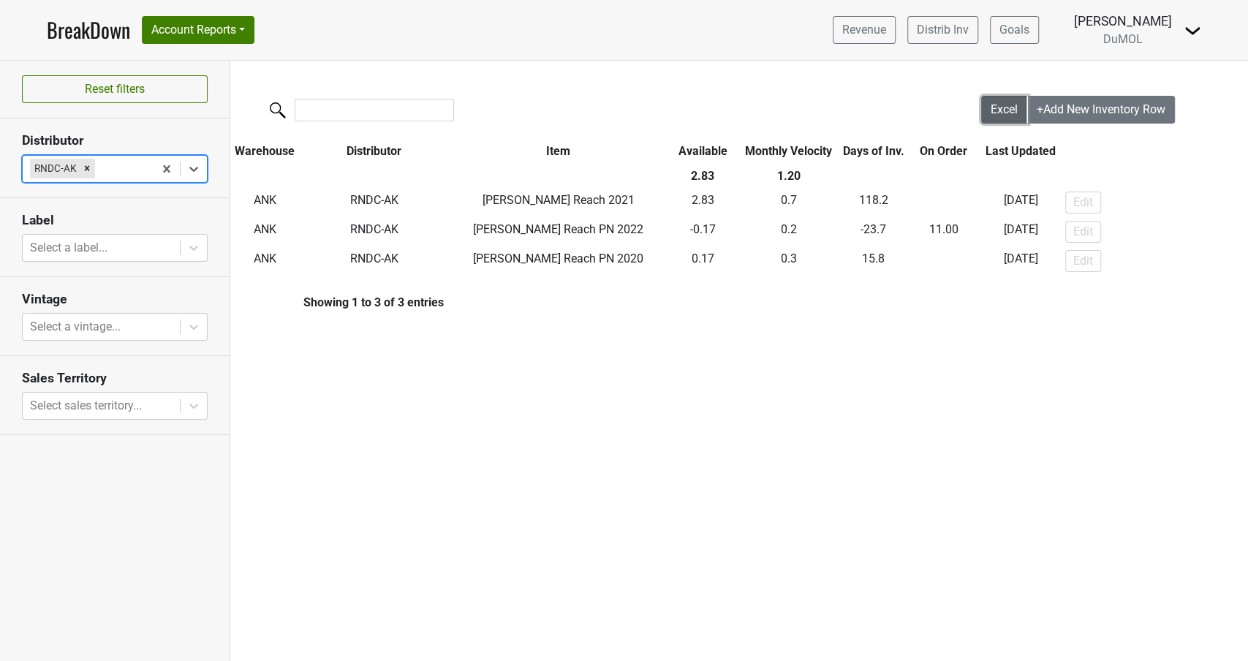
click at [1002, 107] on span "Excel" at bounding box center [1003, 109] width 27 height 14
drag, startPoint x: 86, startPoint y: 167, endPoint x: 103, endPoint y: 168, distance: 16.8
click at [86, 167] on icon "Remove RNDC-AK" at bounding box center [87, 168] width 5 height 5
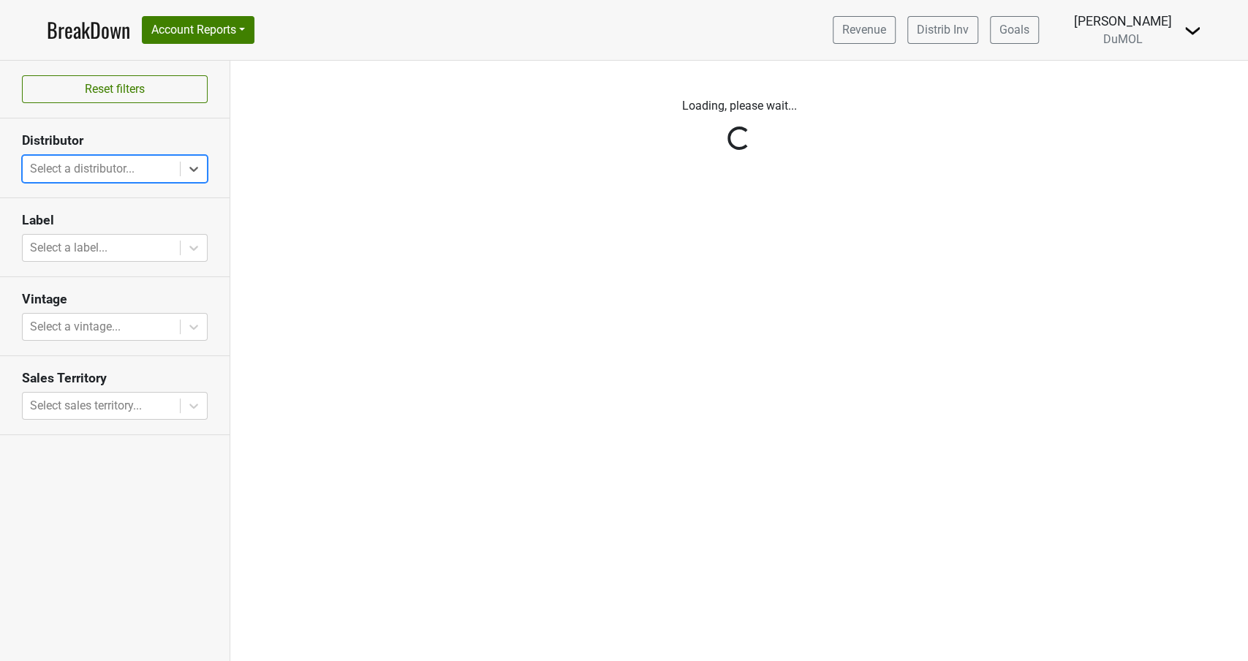
click at [197, 164] on div "Reset filters Distributor Select is focused ,type to refine list, press Down to…" at bounding box center [115, 361] width 230 height 600
click at [197, 164] on icon at bounding box center [193, 169] width 15 height 15
click at [192, 165] on icon at bounding box center [193, 169] width 15 height 15
click at [148, 167] on div at bounding box center [101, 169] width 143 height 20
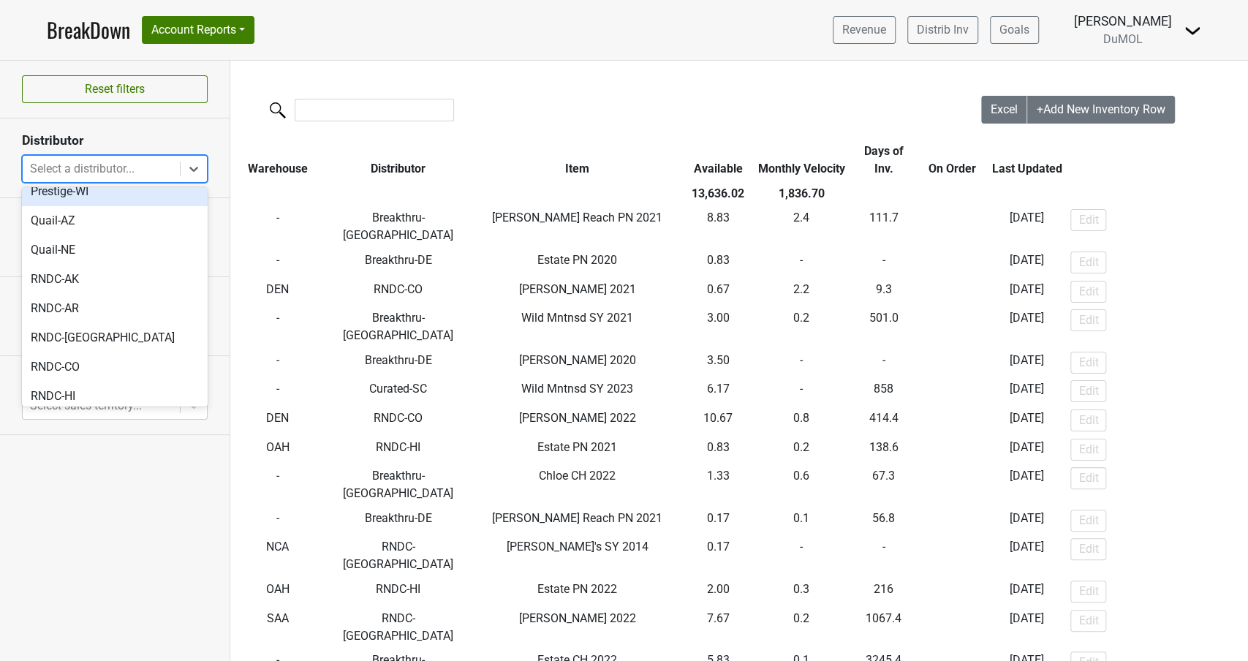
scroll to position [699, 0]
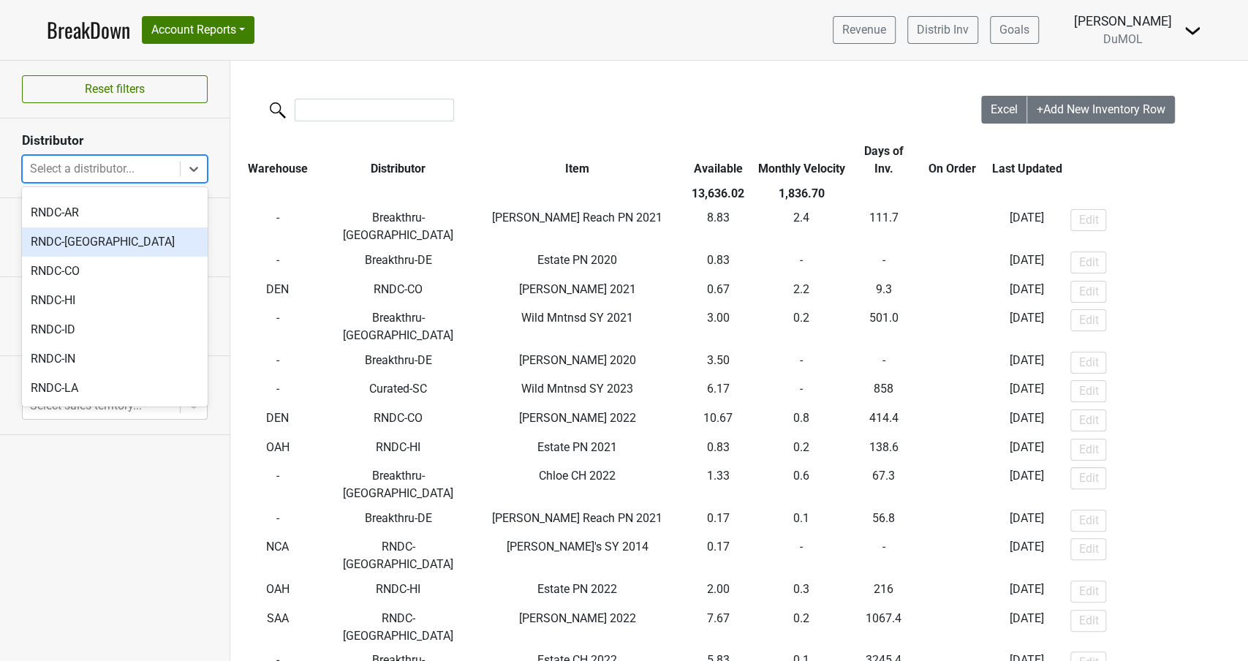
click at [75, 227] on div "RNDC-CA" at bounding box center [115, 241] width 186 height 29
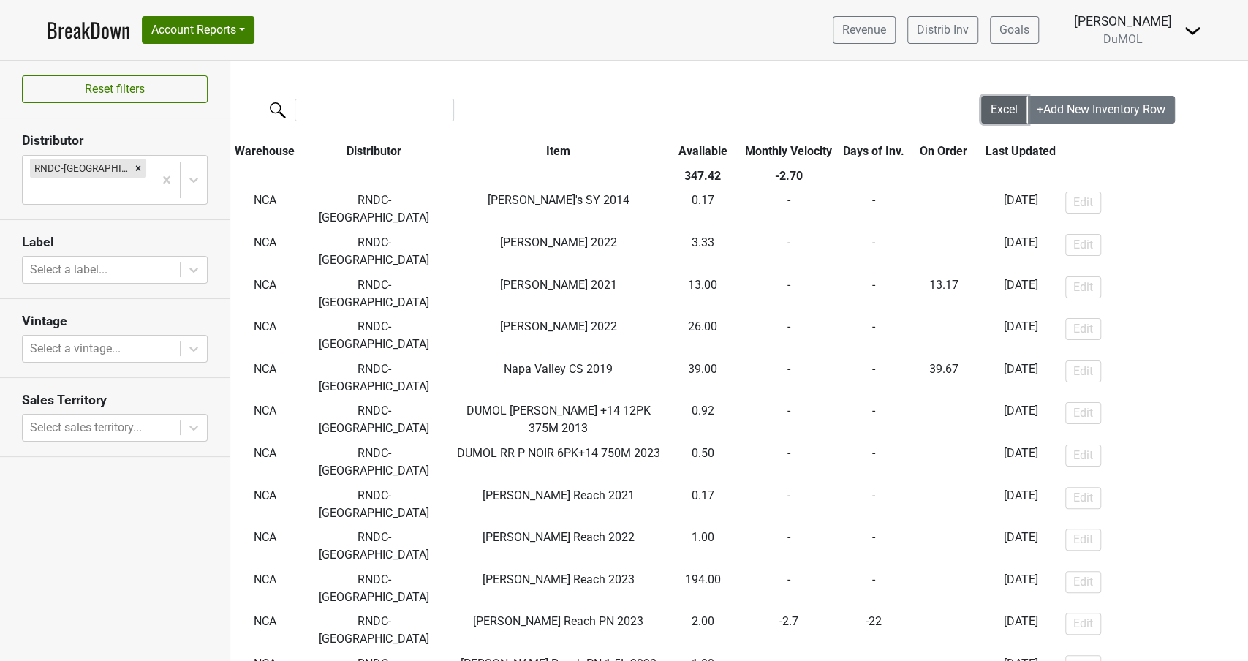
click at [996, 115] on span "Excel" at bounding box center [1003, 109] width 27 height 14
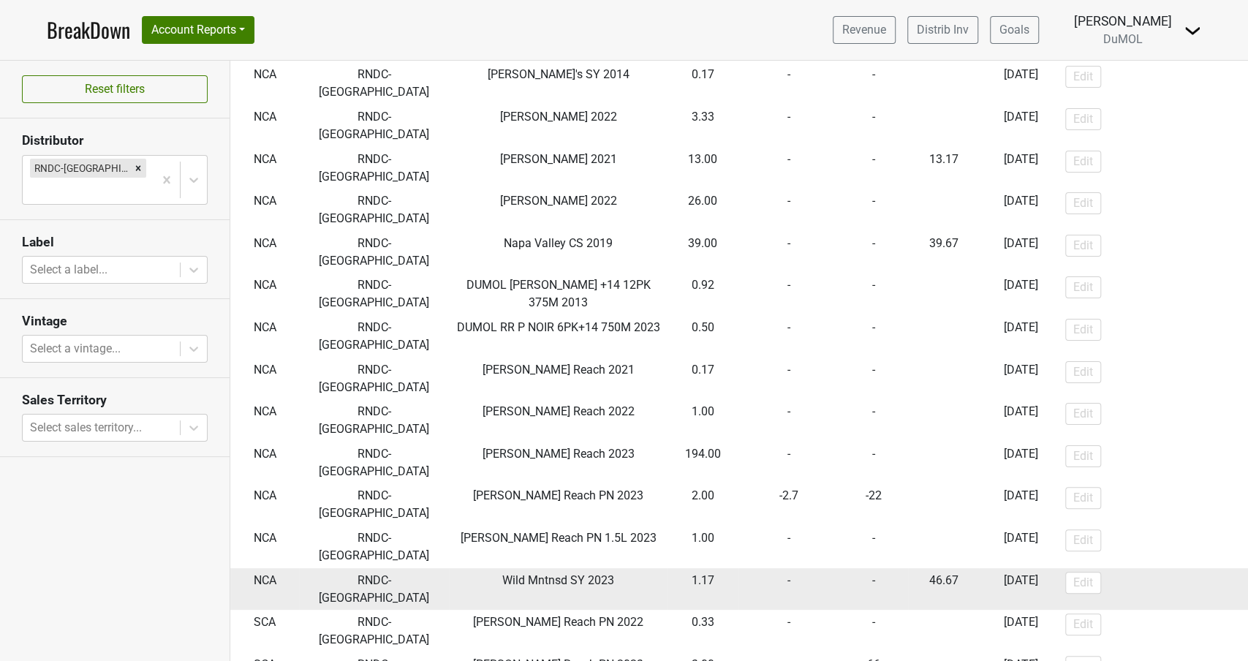
scroll to position [0, 0]
